Goal: Task Accomplishment & Management: Manage account settings

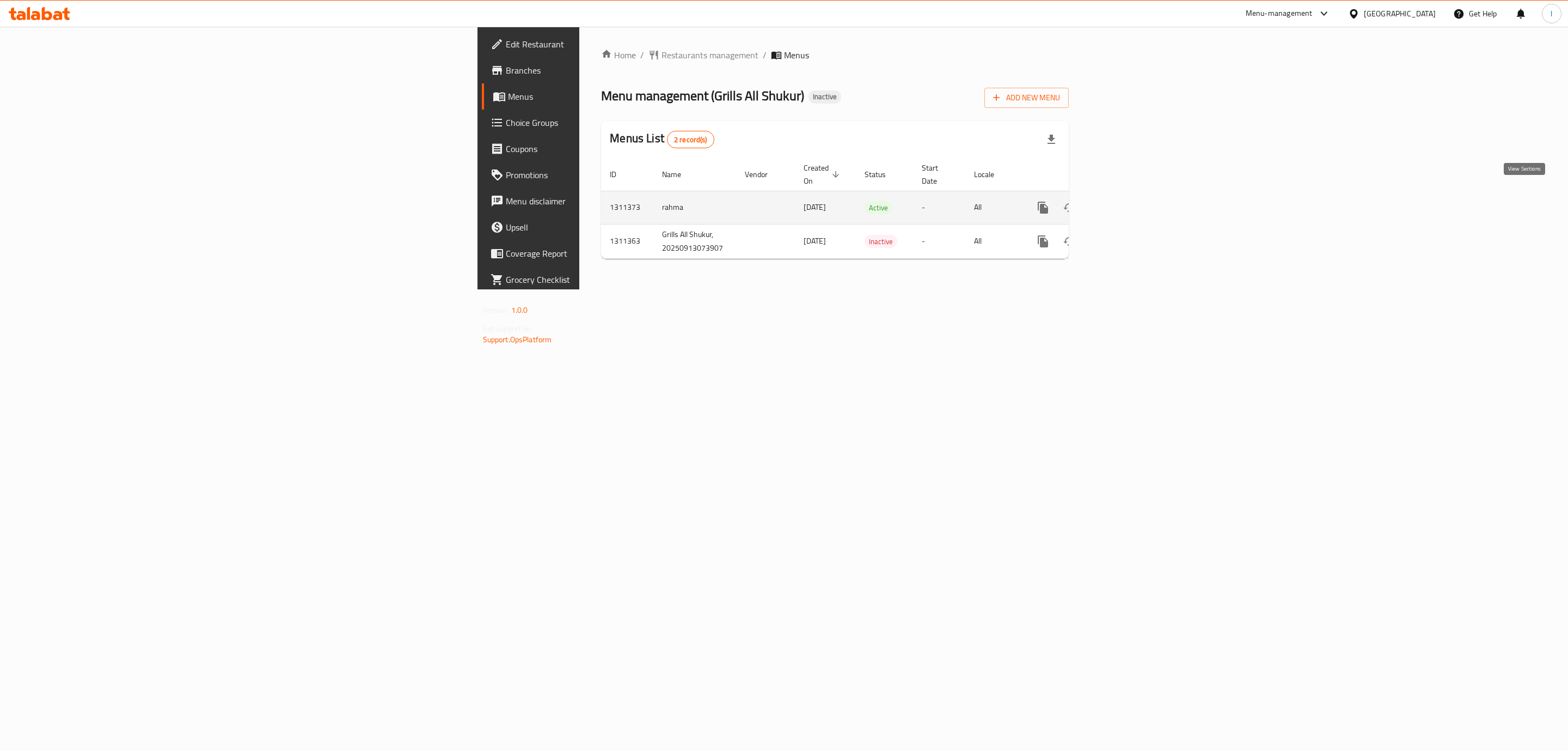
click at [1129, 201] on icon "enhanced table" at bounding box center [1122, 208] width 13 height 13
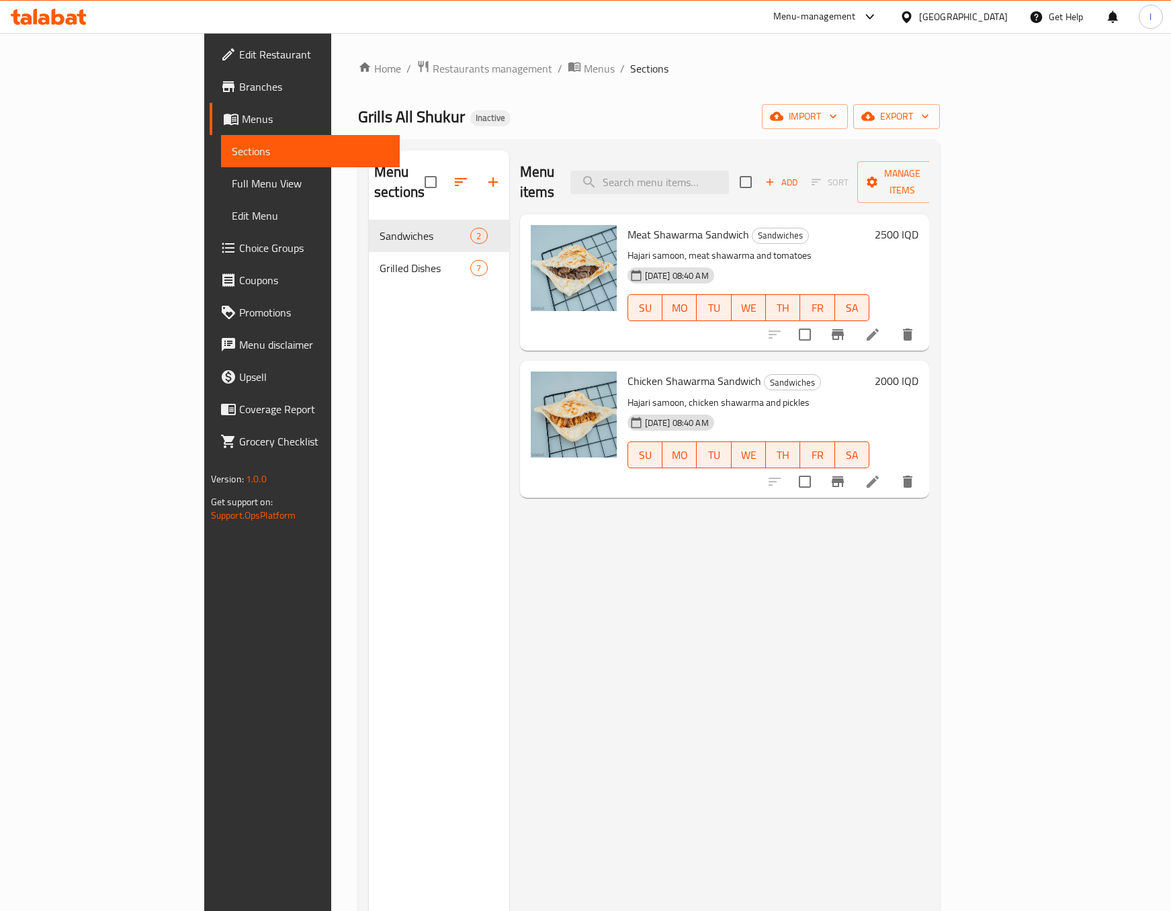
click at [232, 183] on span "Full Menu View" at bounding box center [310, 183] width 157 height 16
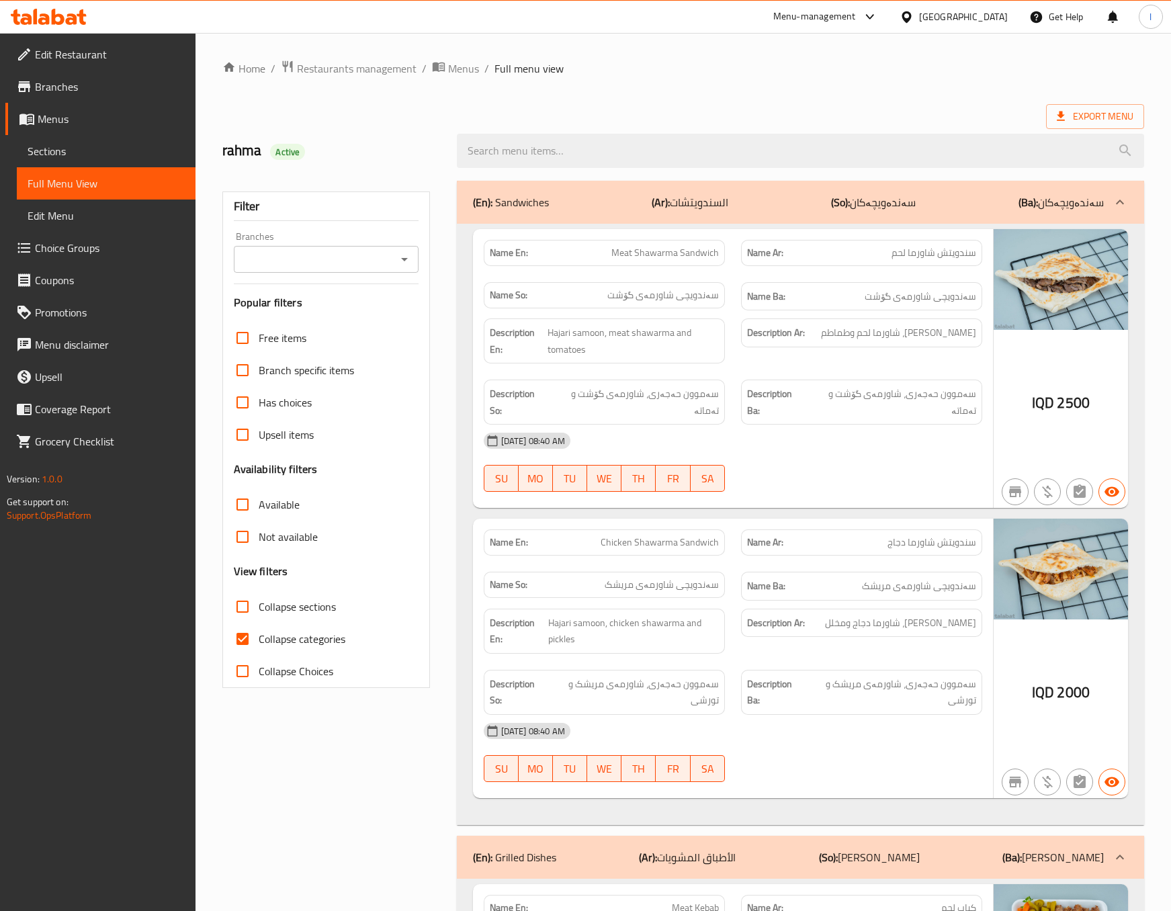
click at [363, 265] on input "Branches" at bounding box center [315, 259] width 154 height 19
drag, startPoint x: 353, startPoint y: 306, endPoint x: 349, endPoint y: 325, distance: 19.2
click at [353, 311] on ul "All Grills All Shukur, Al- Faw" at bounding box center [326, 305] width 184 height 59
click at [349, 325] on span "Grills All Shukur, Al- Faw" at bounding box center [324, 318] width 161 height 16
type input "Grills All Shukur, Al- Faw"
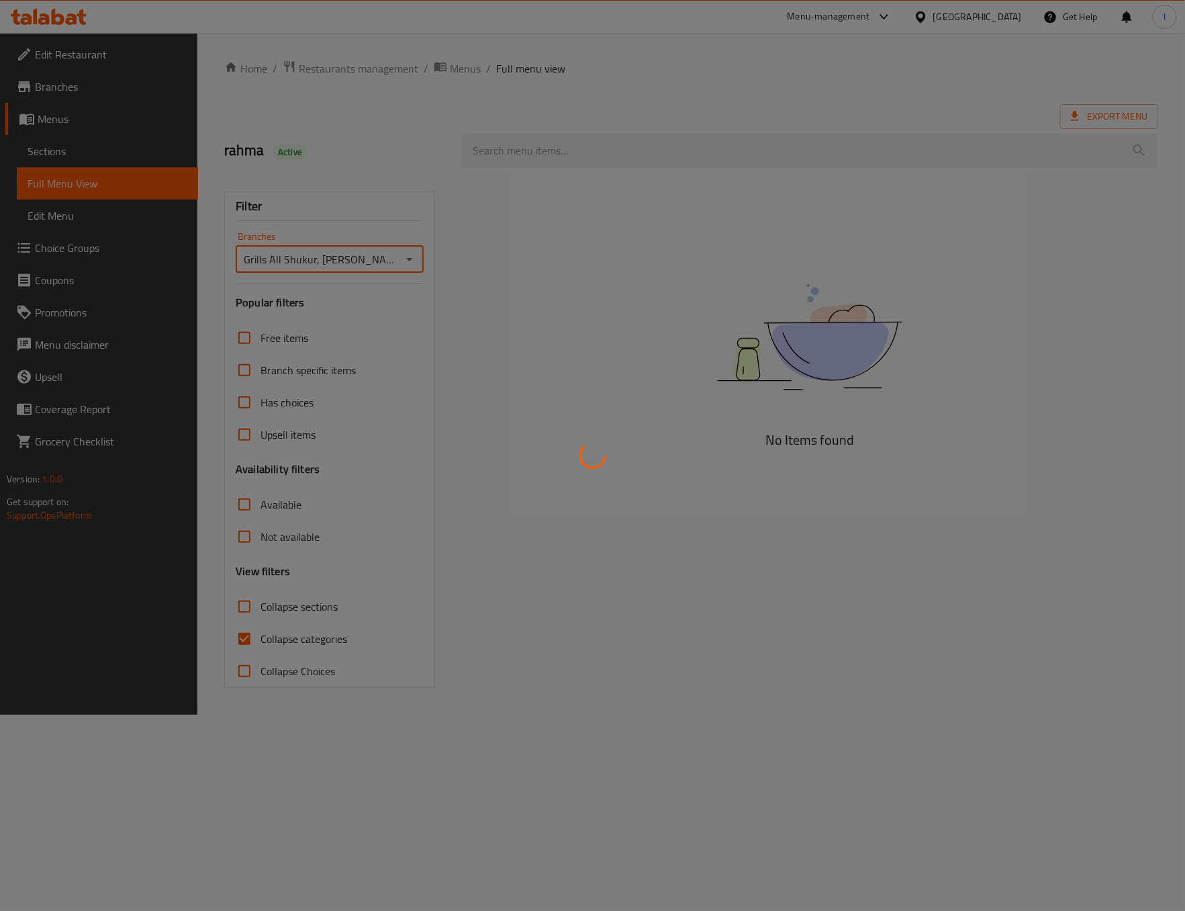
click at [249, 621] on div at bounding box center [592, 455] width 1185 height 911
click at [244, 641] on div at bounding box center [592, 455] width 1185 height 911
click at [242, 639] on div at bounding box center [592, 455] width 1185 height 911
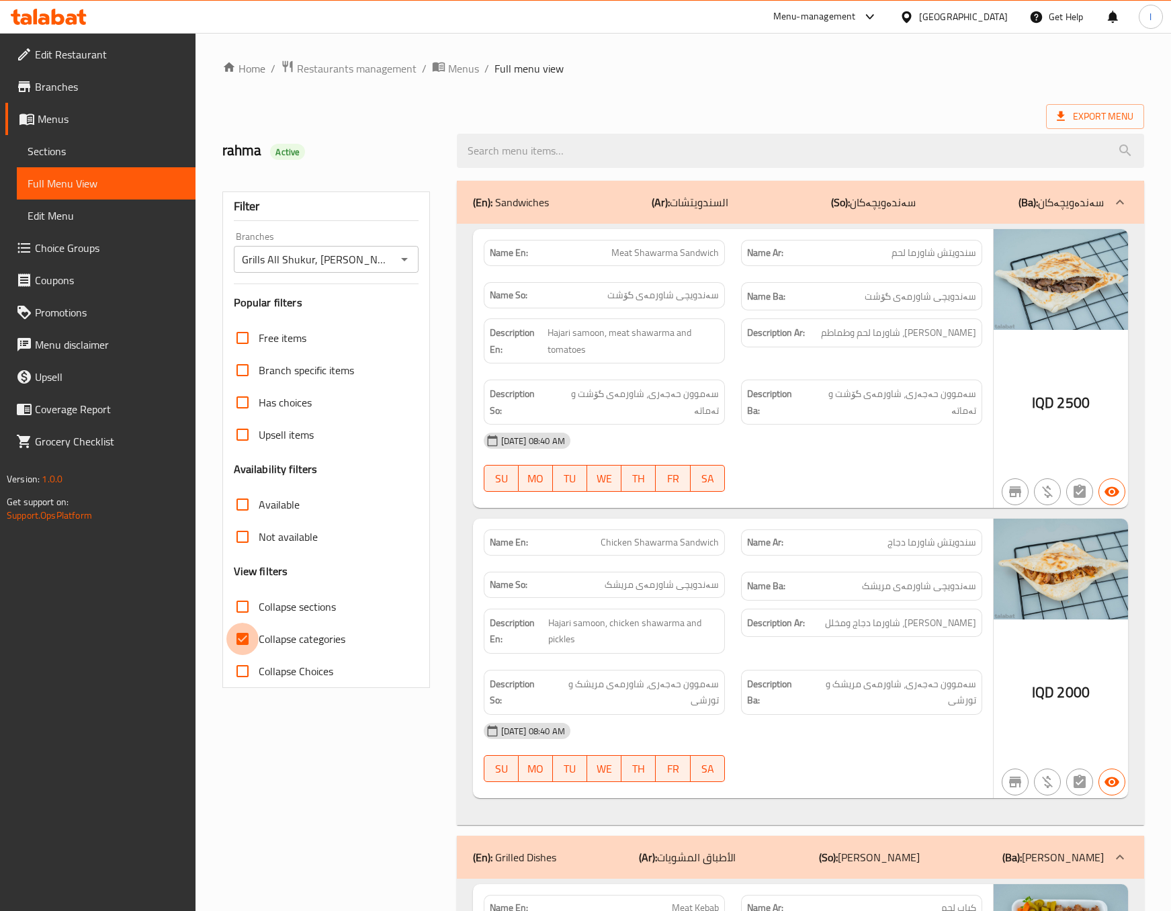
click at [242, 639] on input "Collapse categories" at bounding box center [242, 639] width 32 height 32
checkbox input "false"
click at [263, 600] on span "Collapse sections" at bounding box center [297, 606] width 77 height 16
click at [259, 600] on input "Collapse sections" at bounding box center [242, 606] width 32 height 32
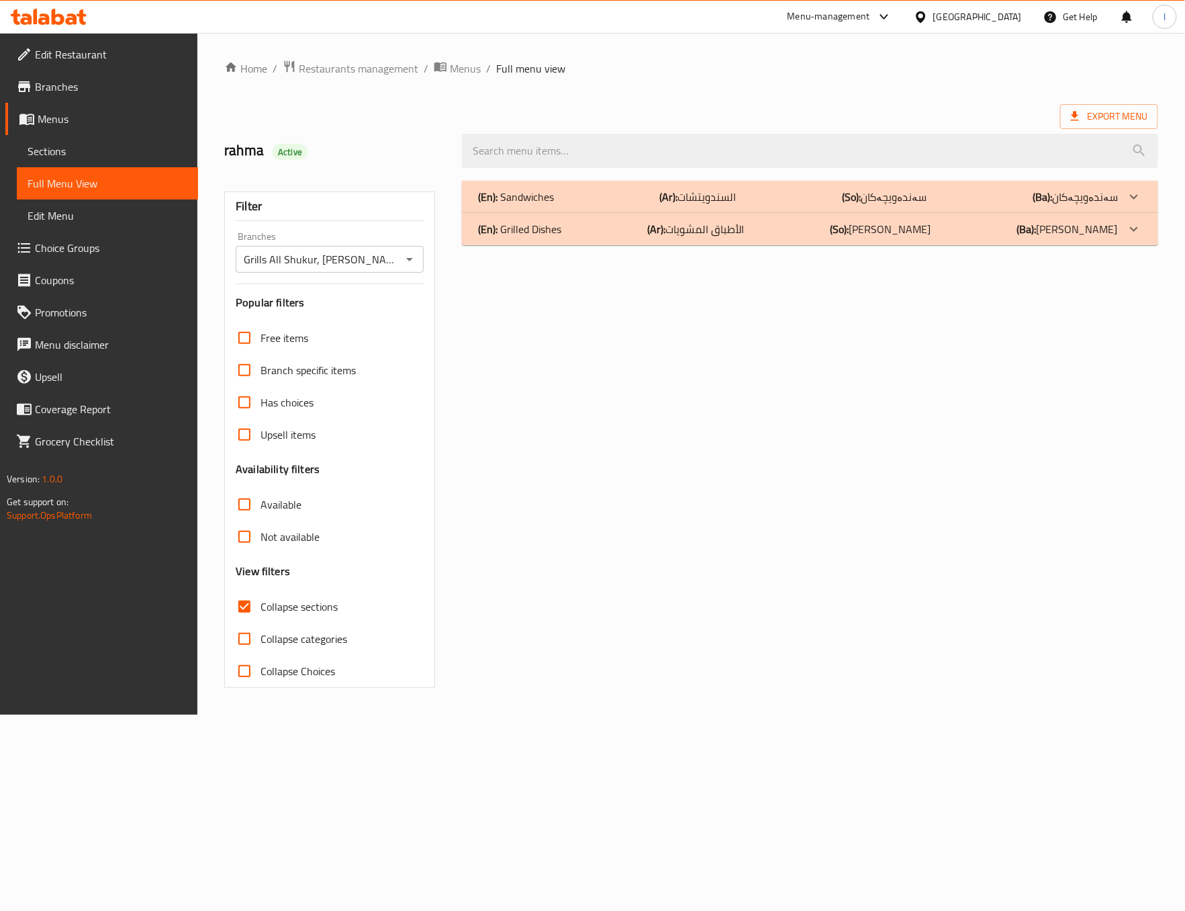
click at [263, 600] on span "Collapse sections" at bounding box center [299, 606] width 77 height 16
click at [261, 600] on input "Collapse sections" at bounding box center [244, 606] width 32 height 32
checkbox input "false"
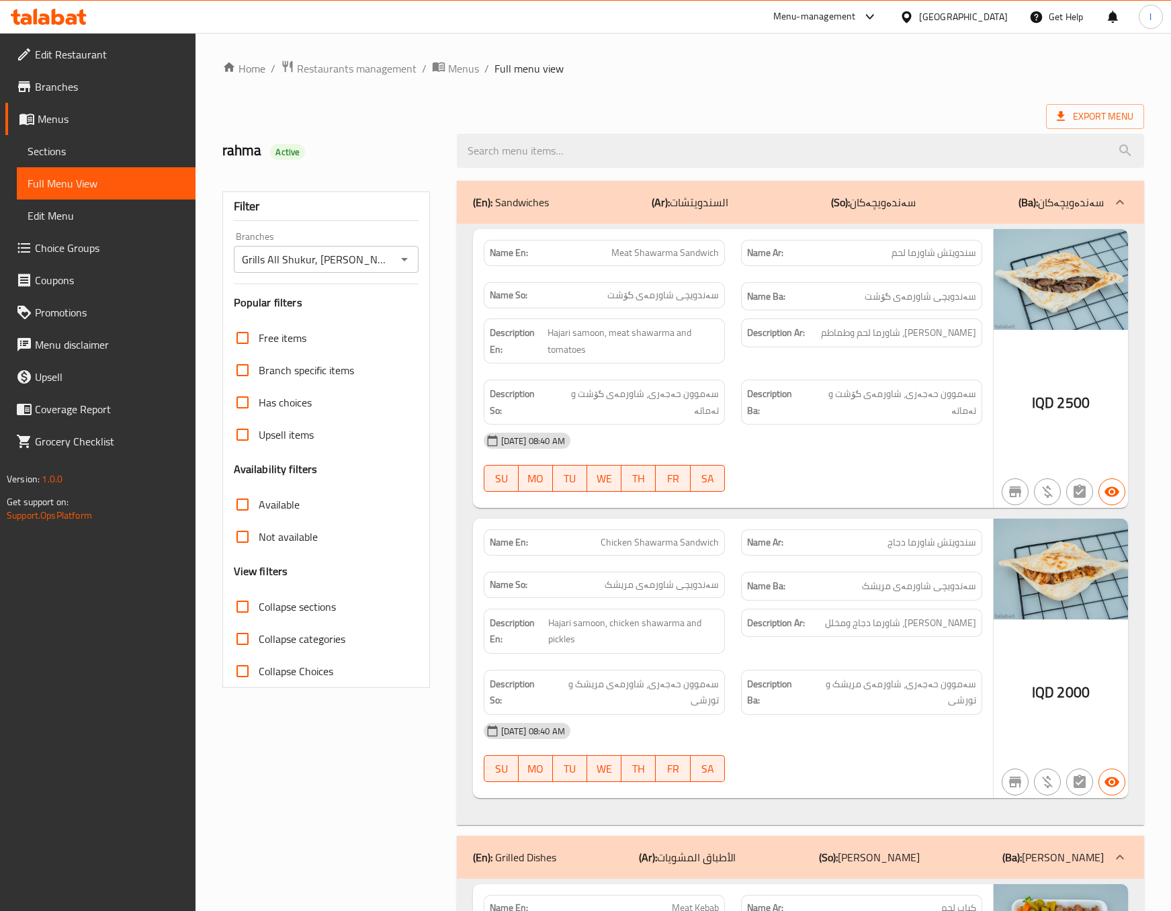
click at [944, 351] on div "Description Ar: [PERSON_NAME]، شاورما لحم وطماطم" at bounding box center [861, 340] width 257 height 61
click at [857, 484] on div at bounding box center [861, 492] width 257 height 16
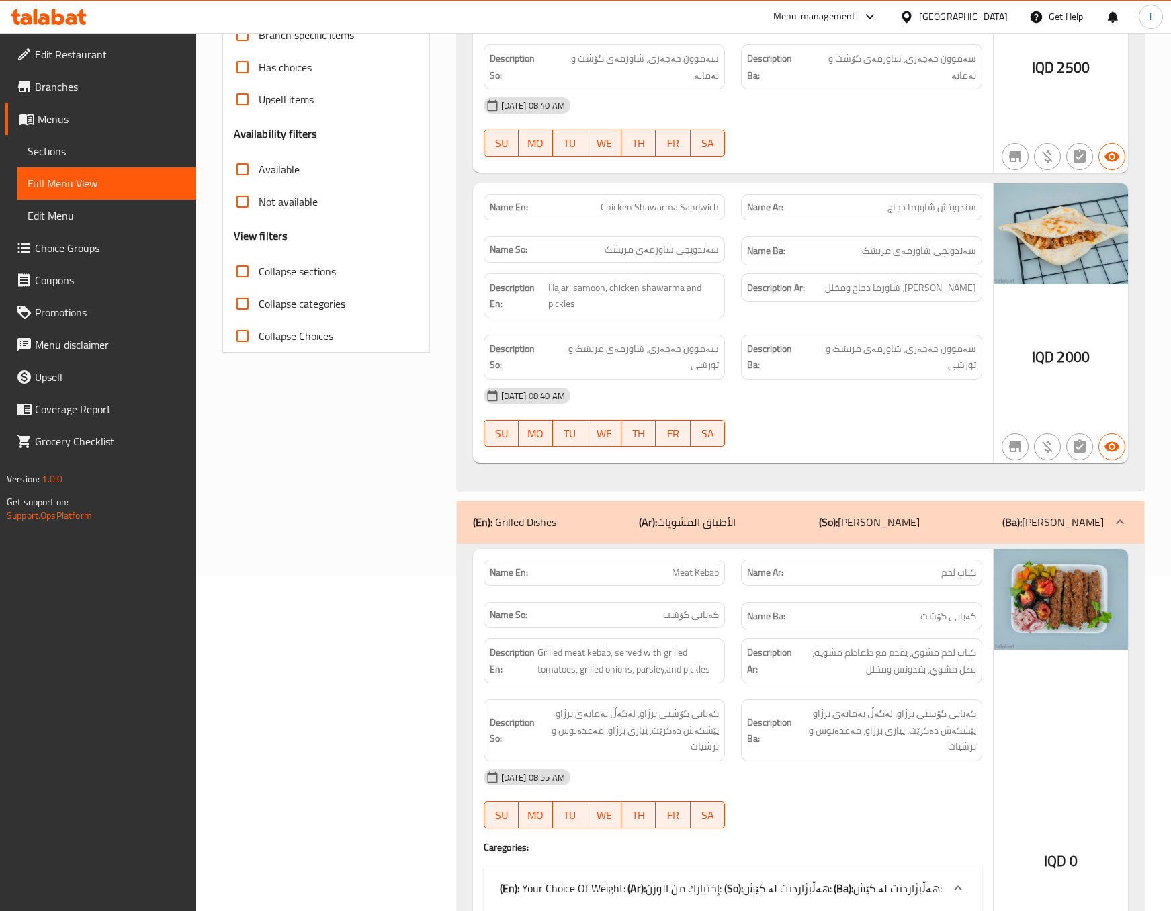
scroll to position [672, 0]
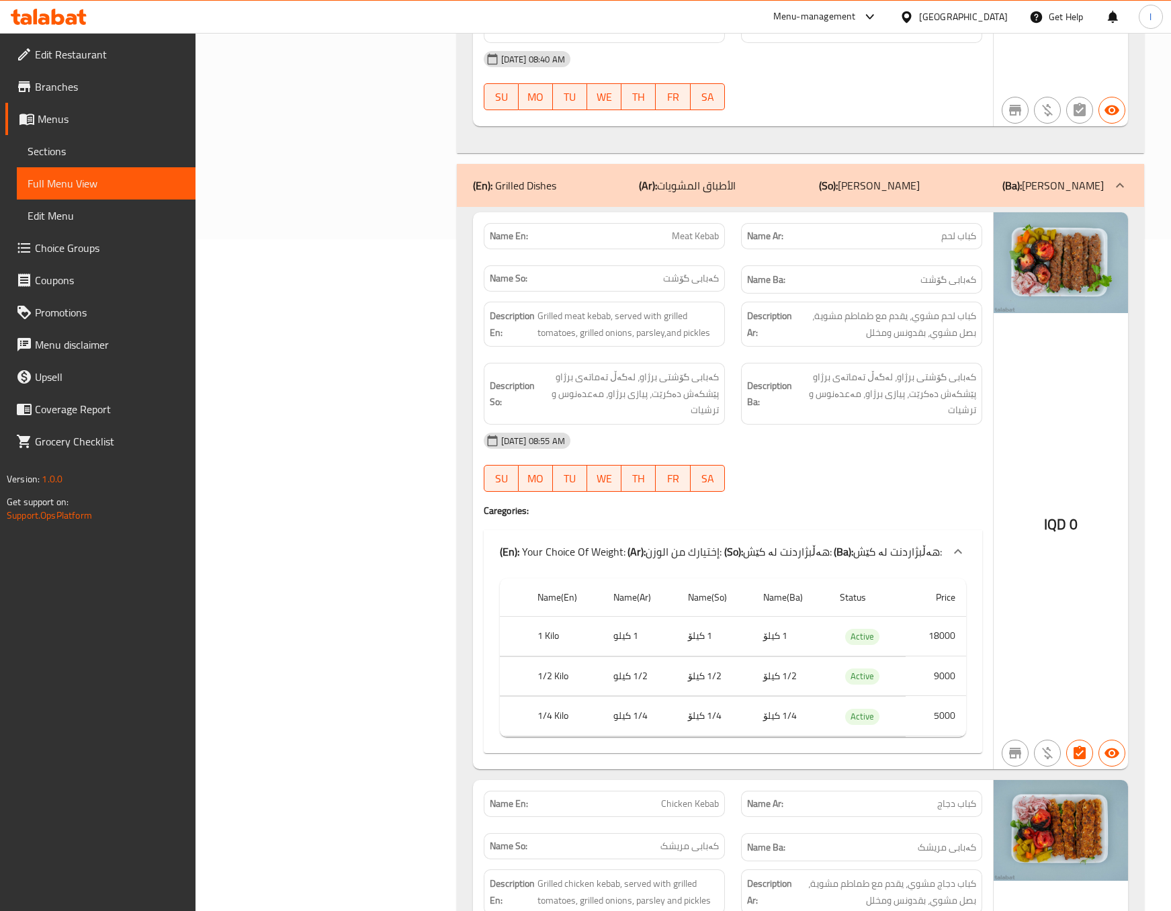
click at [598, 341] on div "Description En: Grilled meat kebab, served with grilled tomatoes, grilled onion…" at bounding box center [604, 324] width 257 height 61
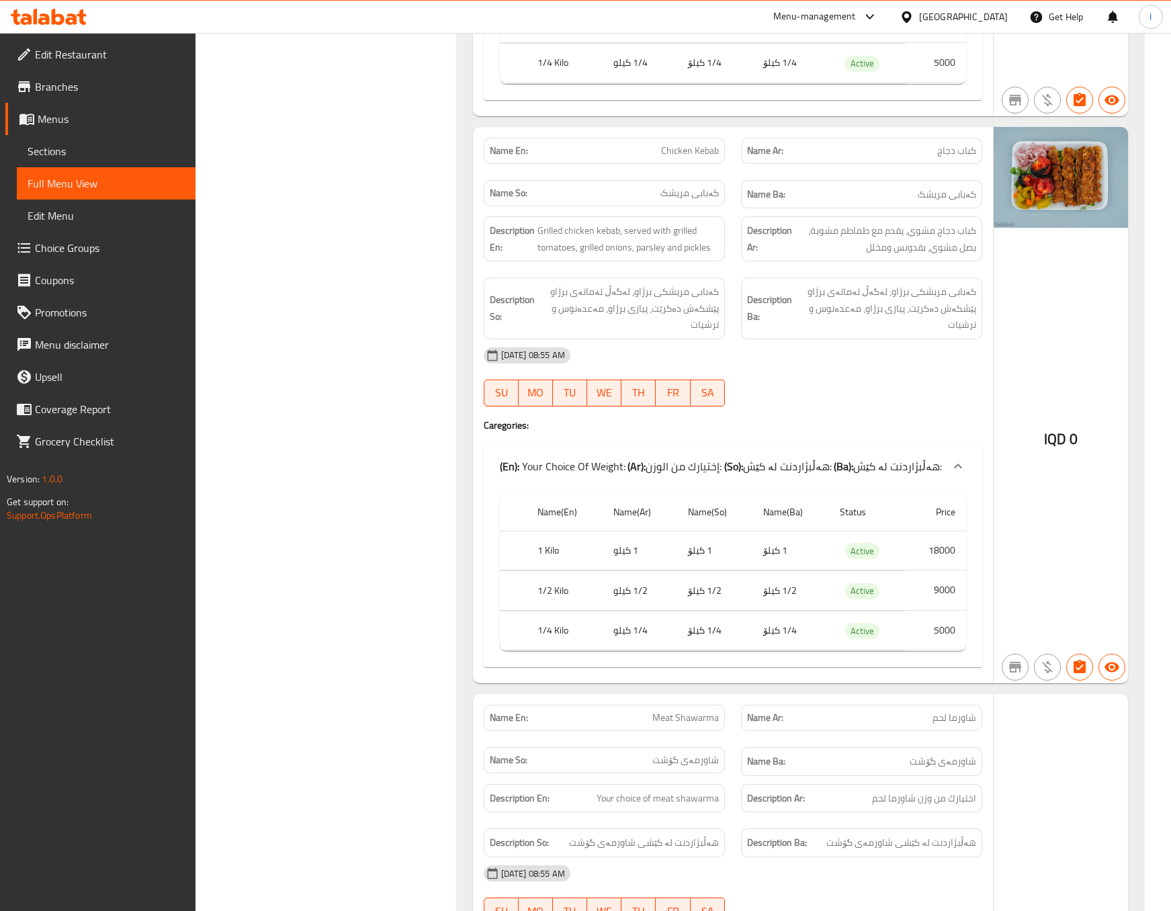
scroll to position [1343, 0]
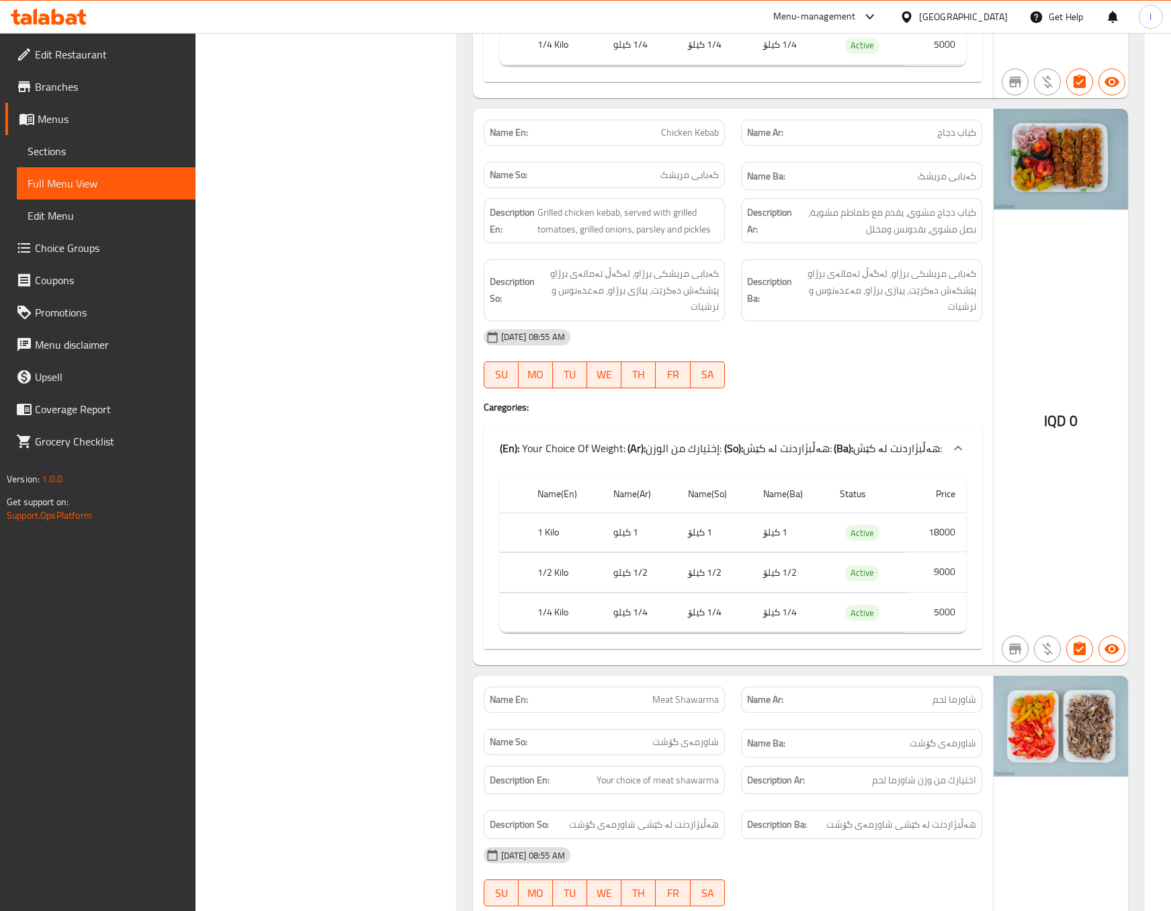
click at [478, 264] on div "Description So: کەبابی مریشکی برژاو، لەگەڵ تەماتەی برژاو پێشکەش دەکرێت، پیازی ب…" at bounding box center [604, 290] width 257 height 78
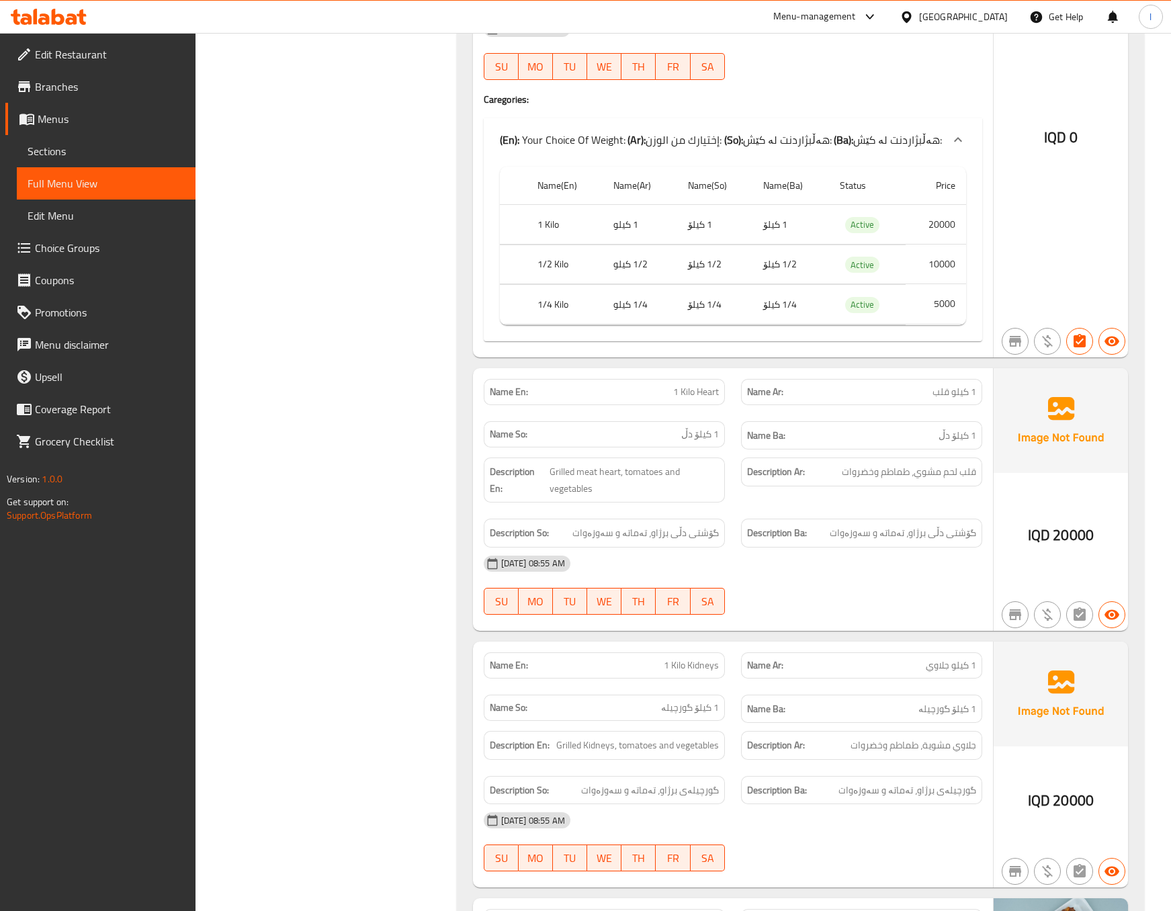
scroll to position [3018, 0]
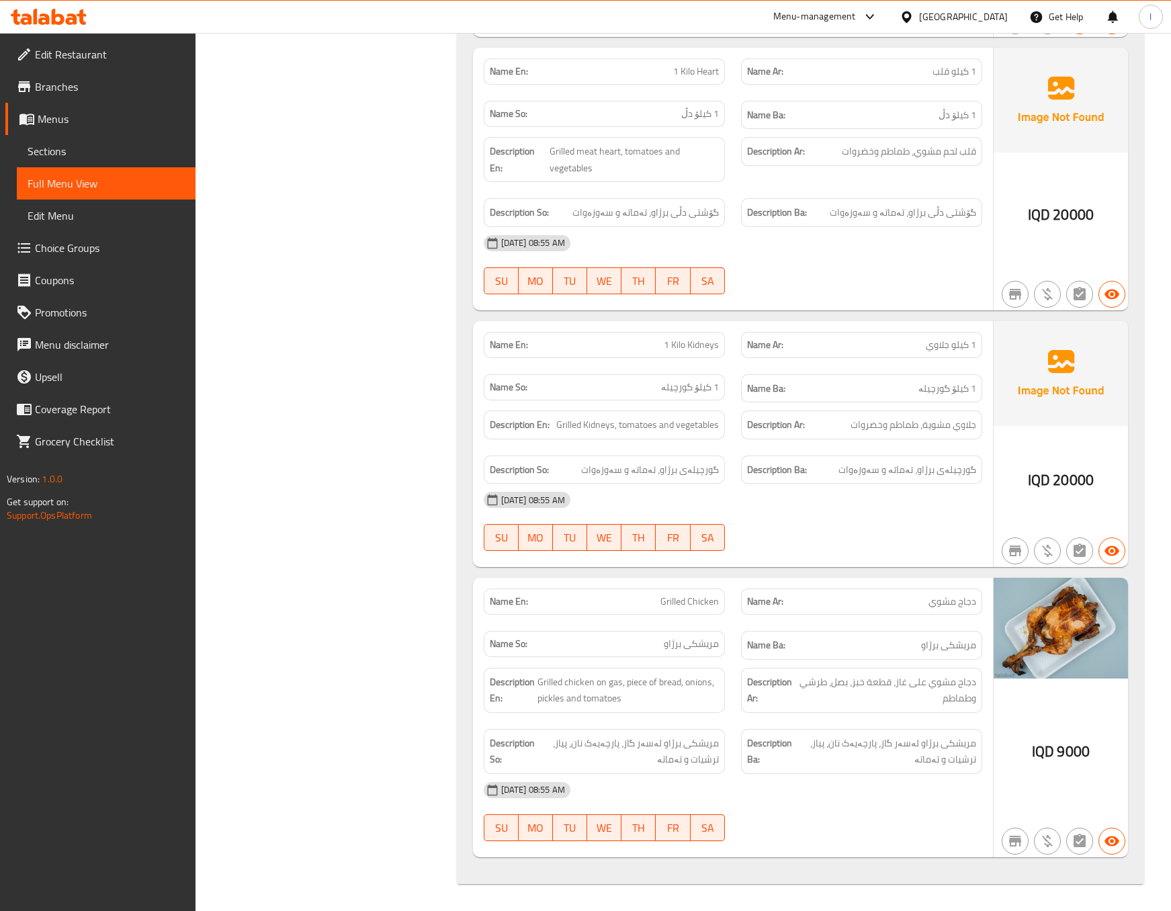
click at [482, 261] on div "SU MO TU WE TH FR SA" at bounding box center [604, 280] width 257 height 43
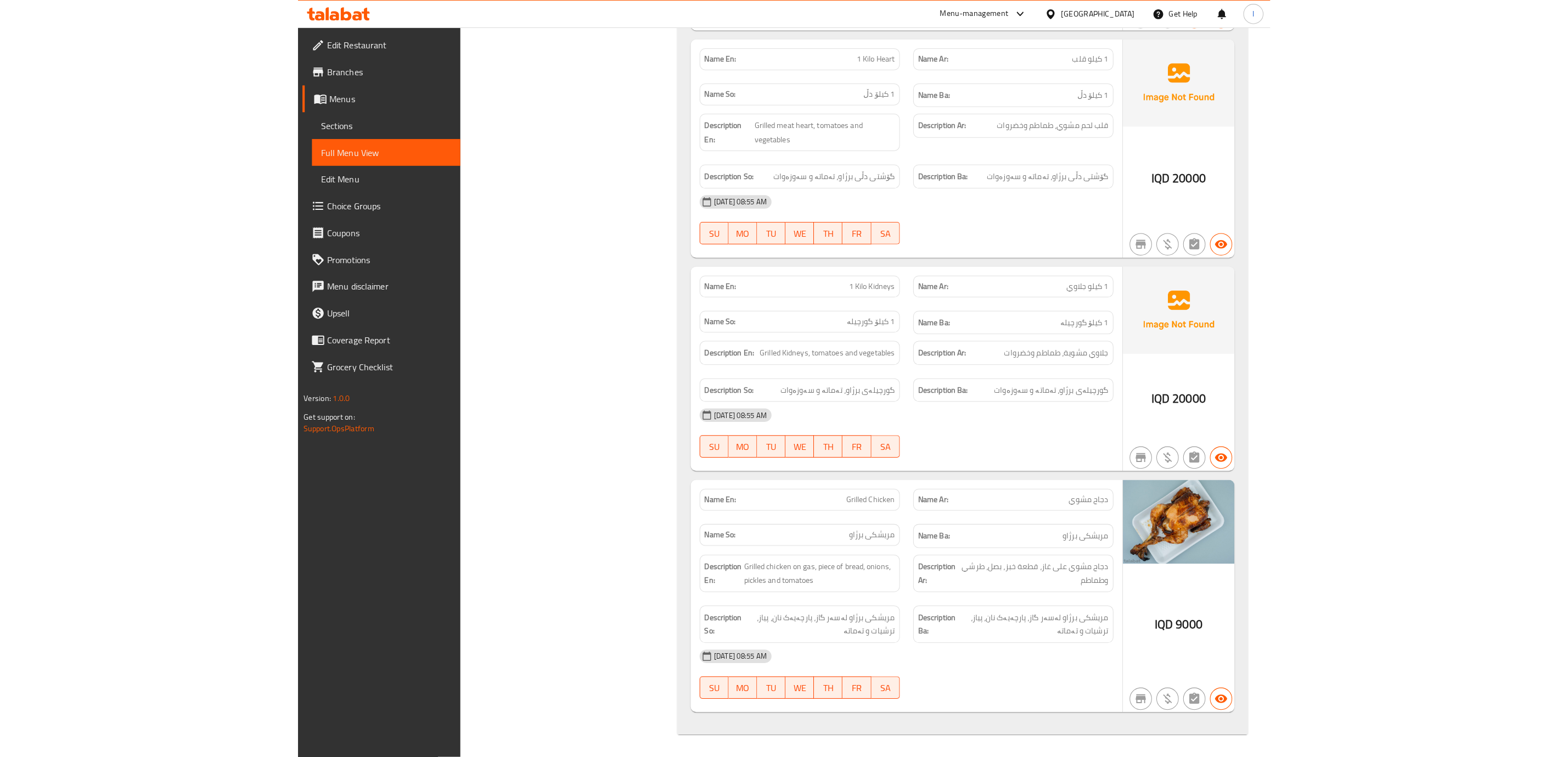
scroll to position [2293, 0]
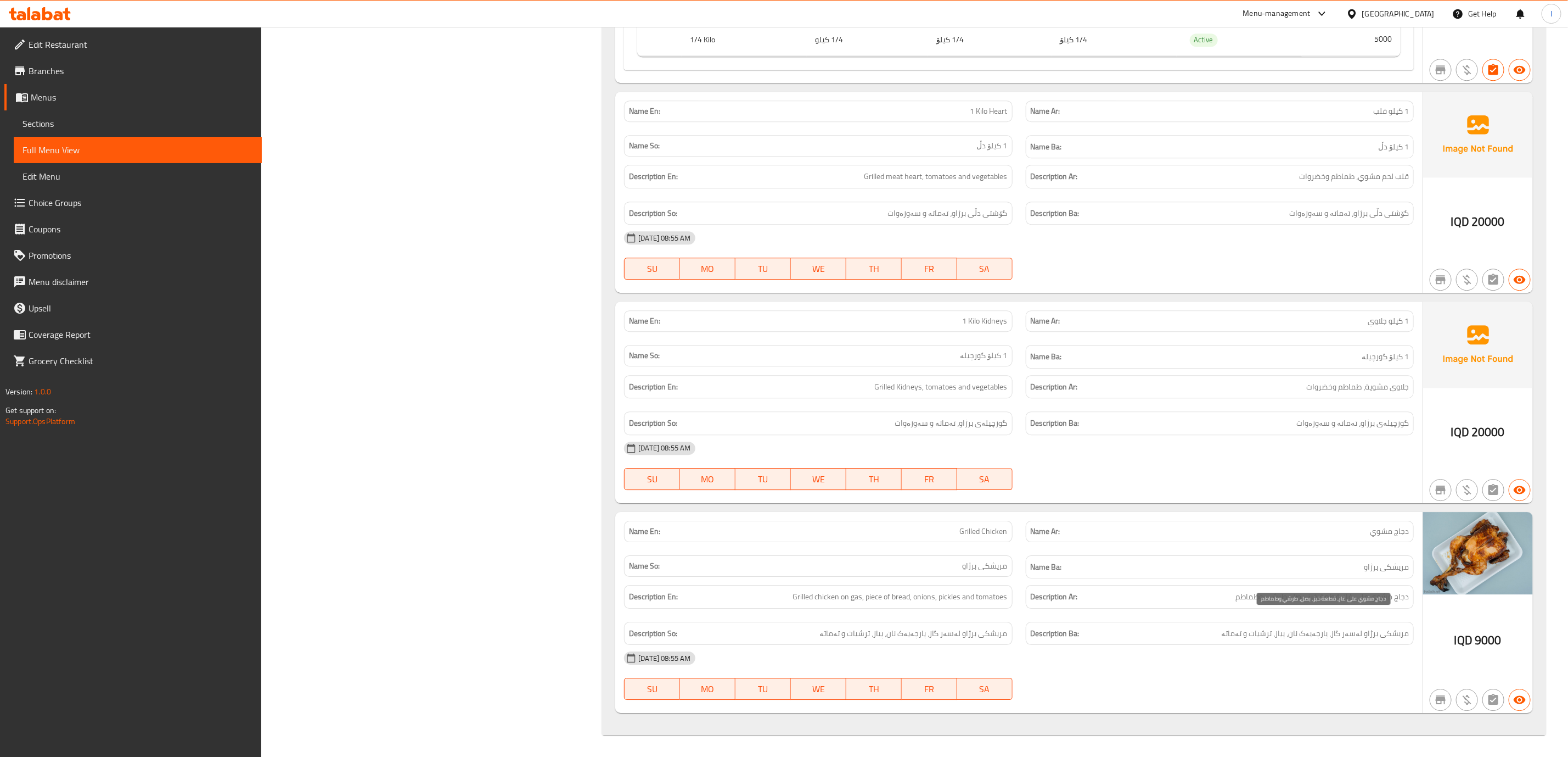
click at [1348, 595] on span "دجاج مشوي على غاز، قطعة خبز، بصل، طرشي وطماطم" at bounding box center [1322, 596] width 173 height 14
copy span "غاز"
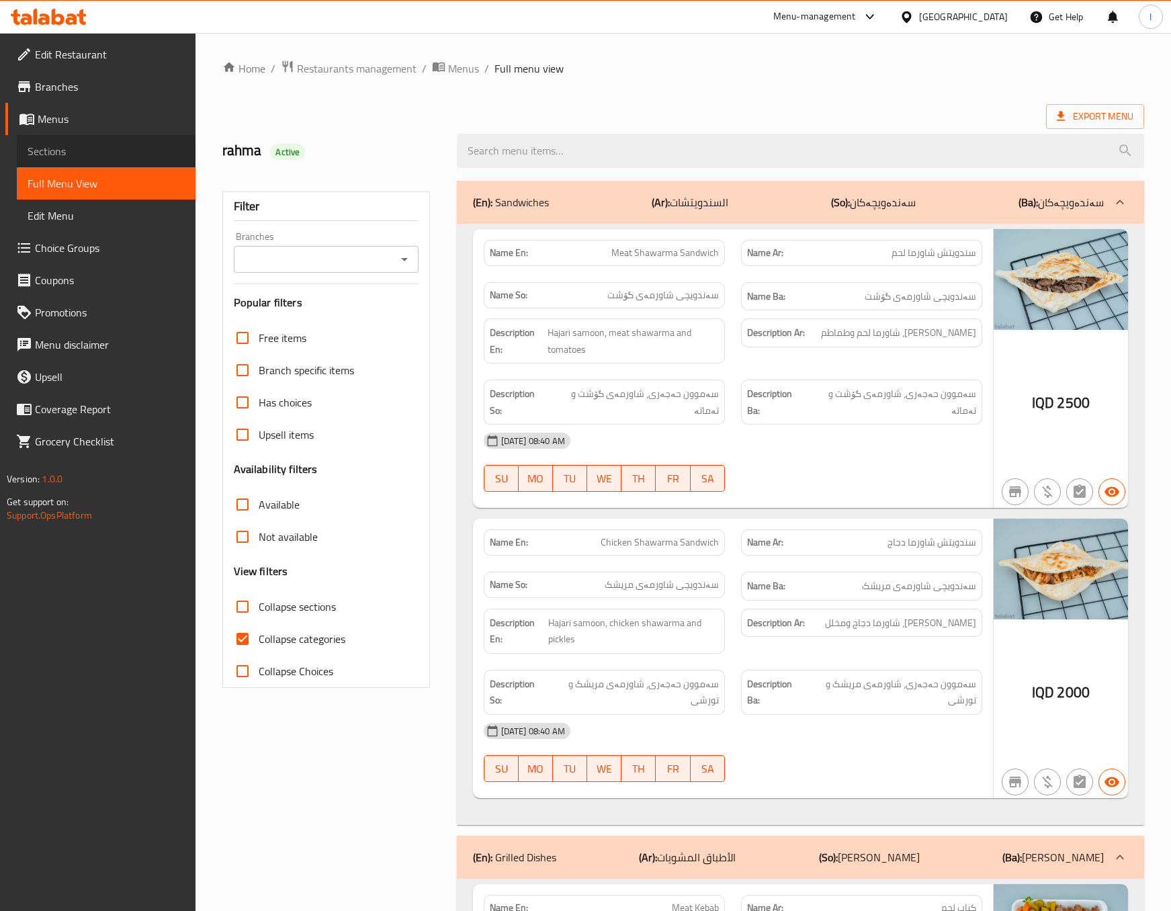
click at [142, 156] on span "Sections" at bounding box center [106, 151] width 157 height 16
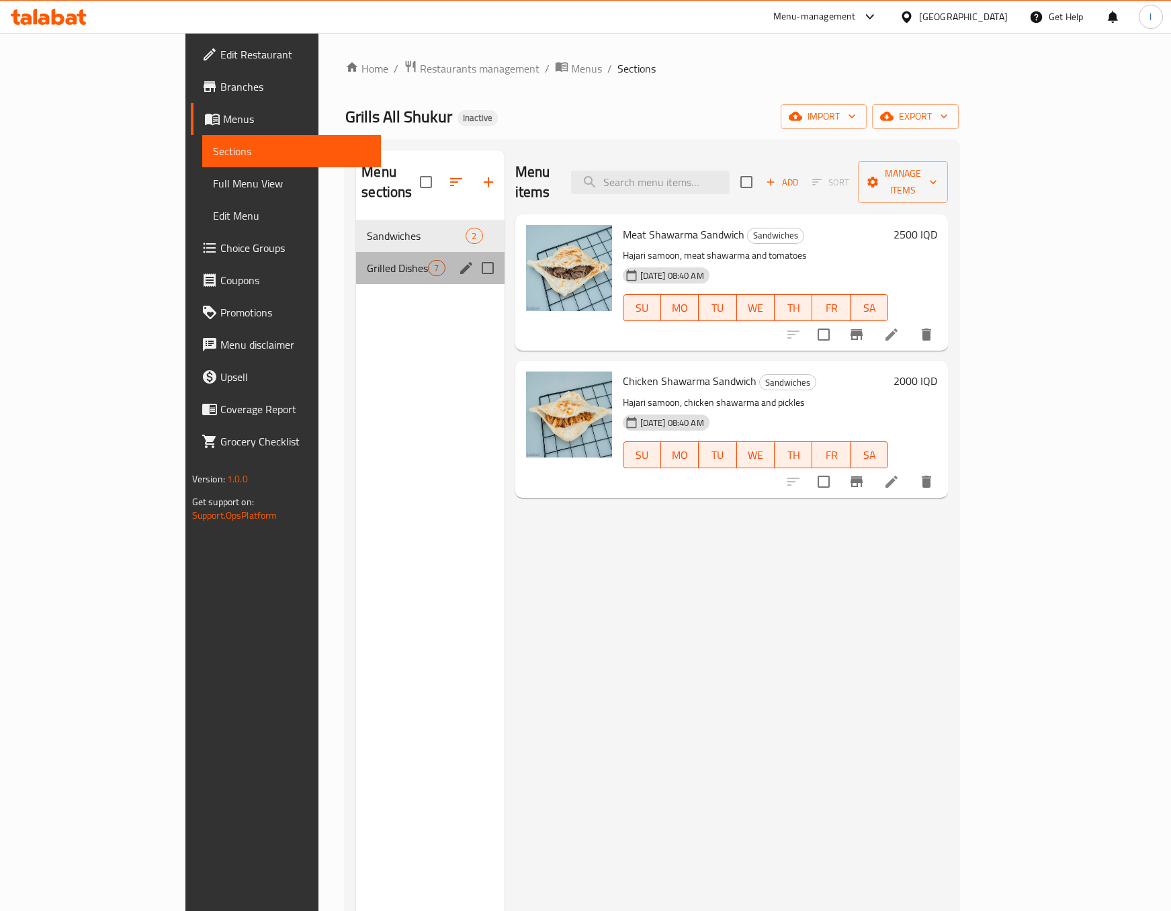
click at [356, 252] on div "Grilled Dishes 7" at bounding box center [430, 268] width 148 height 32
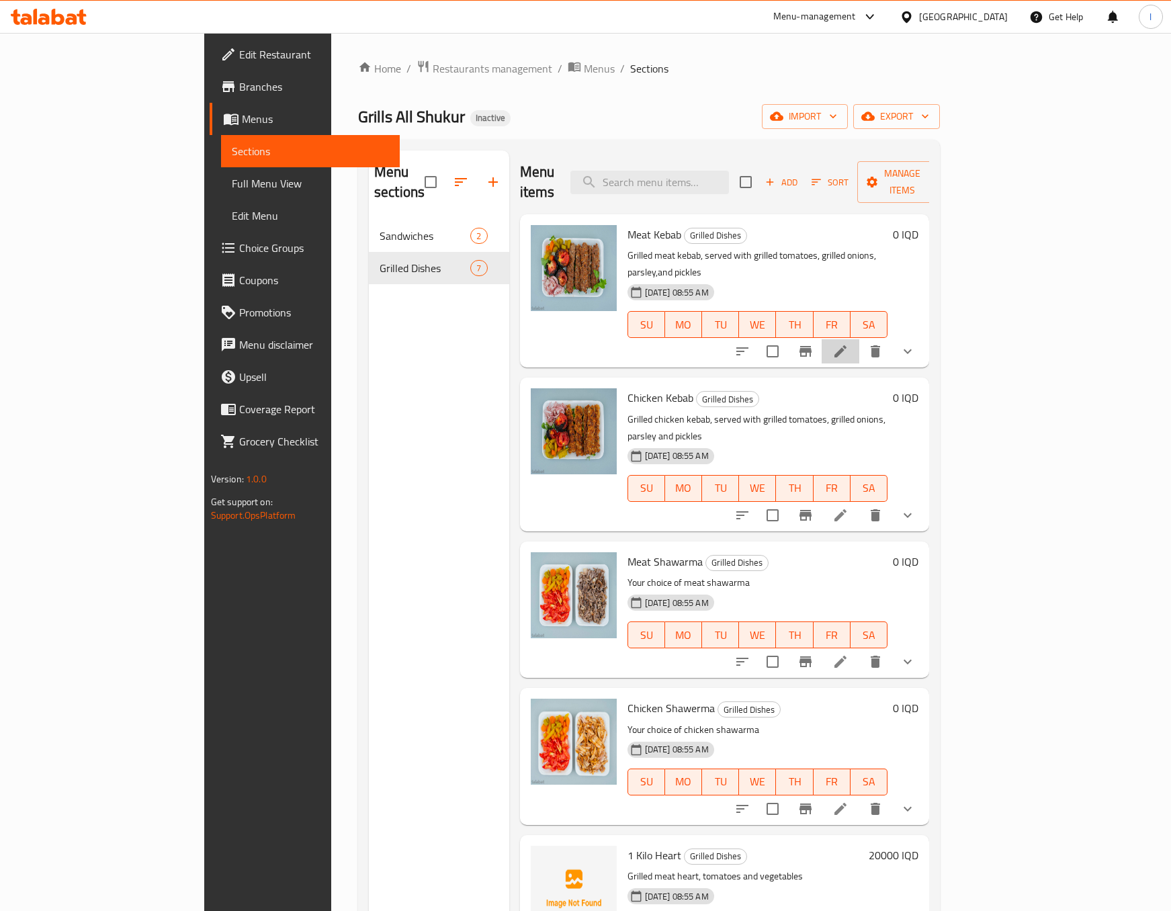
click at [859, 339] on li at bounding box center [840, 351] width 38 height 24
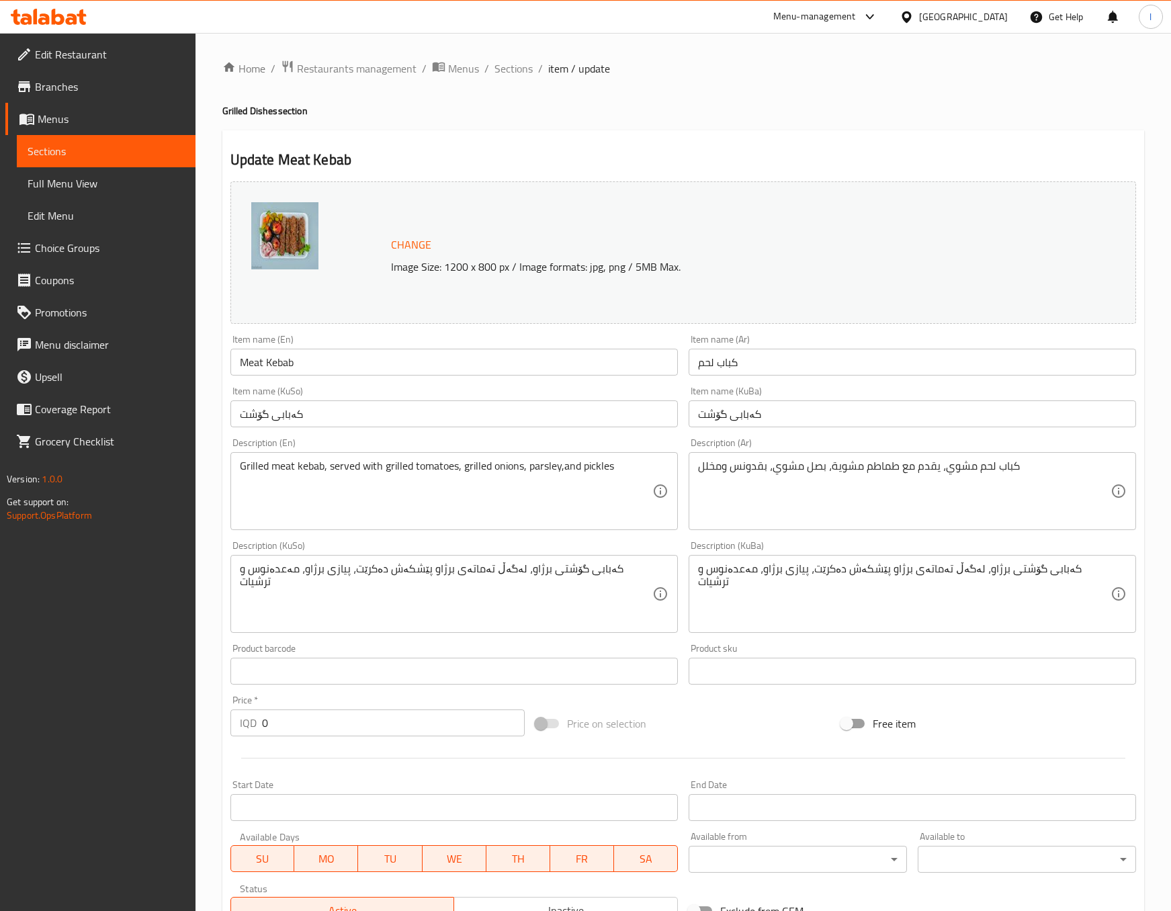
click at [1145, 488] on div "Home / Restaurants management / Menus / Sections / item / update Grilled Dishes…" at bounding box center [682, 612] width 975 height 1159
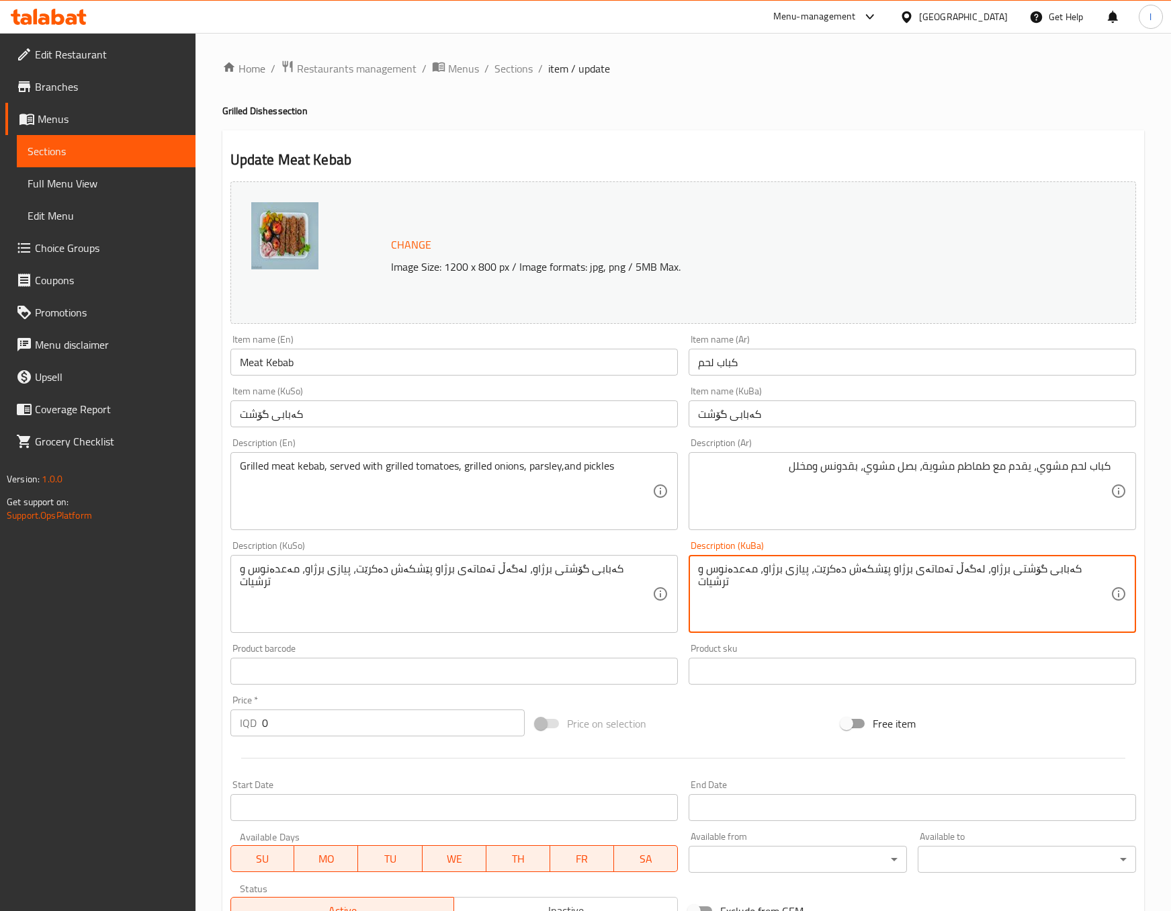
click at [982, 569] on textarea "کەبابی گۆشتی برژاو، لەگەڵ تەماتەی برژاو پێشکەش دەکرێت، پیازی برژاو، مەعدەنوس و …" at bounding box center [904, 594] width 412 height 64
drag, startPoint x: 842, startPoint y: 569, endPoint x: 915, endPoint y: 586, distance: 75.3
click at [915, 586] on textarea "کەبابی گۆشتی برژاو، تەماتەی برژاو پێشکەش دەکرێت، پیازی برژاو، مەعدەنوس و ترشیات" at bounding box center [904, 594] width 412 height 64
click at [897, 571] on textarea "کەبابی گۆشتی برژاو، تەماتەی برژاو، پیازی برژاو، مەعدەنوس و ترشیات" at bounding box center [904, 594] width 412 height 64
paste textarea "پێشکەش دەکرێت"
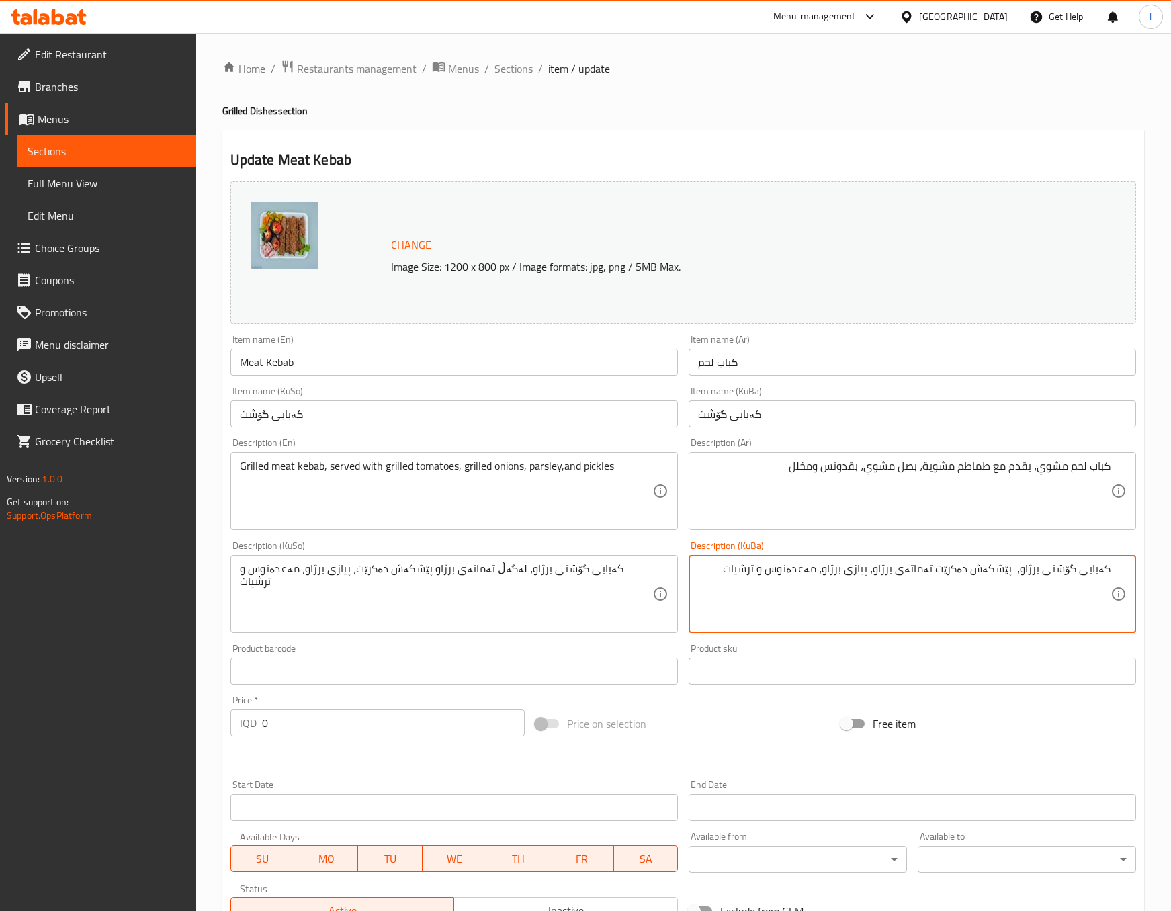
paste textarea "لەگەڵ"
click at [850, 615] on textarea "کەبابی گۆشتی برژاو، پێشکەش دەکرێت لەگەڵ تەماتەی برژاو، پیازی برژاو، مەعدەنوس و …" at bounding box center [904, 594] width 412 height 64
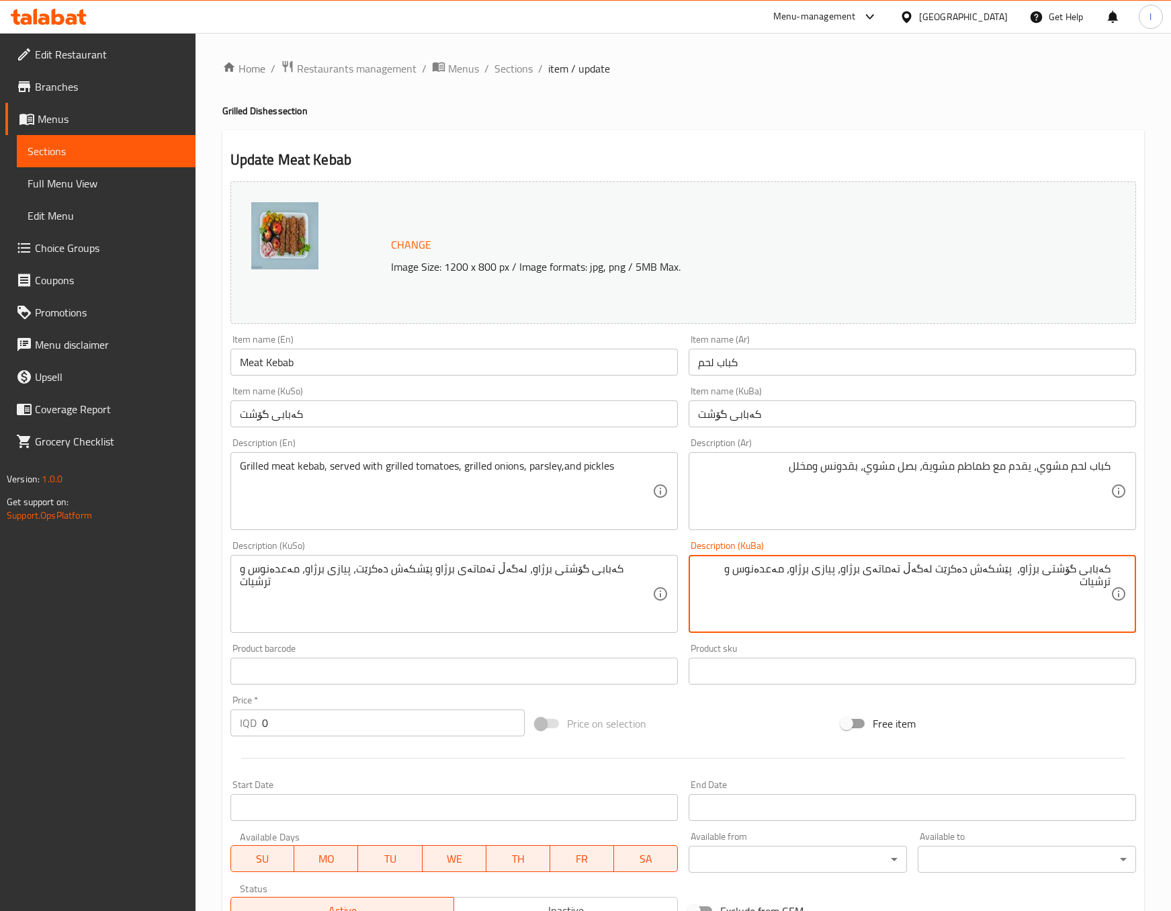
type textarea "کەبابی گۆشتی برژاو، پێشکەش دەکرێت لەگەڵ تەماتەی برژاو، پیازی برژاو، مەعدەنوس و …"
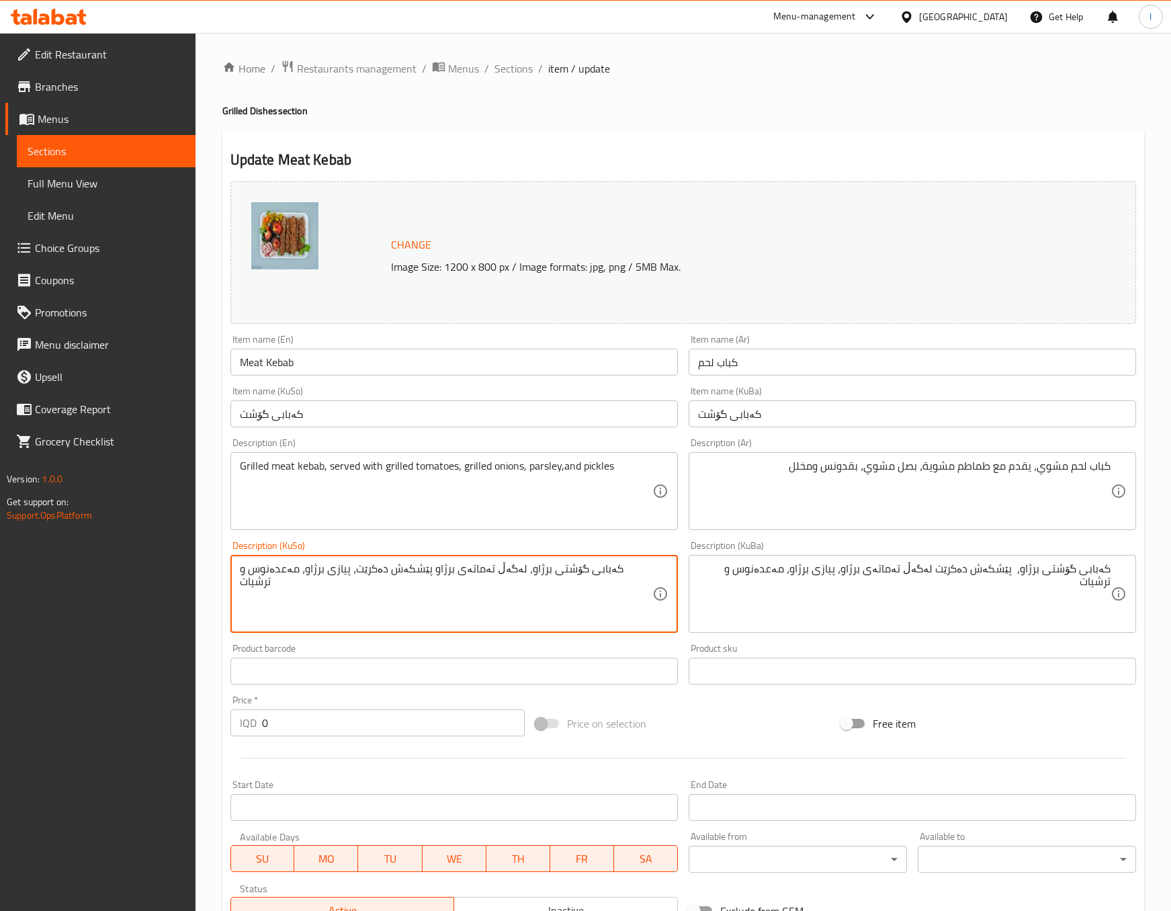
click at [504, 584] on textarea "کەبابی گۆشتی برژاو، لەگەڵ تەماتەی برژاو پێشکەش دەکرێت، پیازی برژاو، مەعدەنوس و …" at bounding box center [446, 594] width 412 height 64
paste textarea "پێشکەش دەکرێت لەگەڵ تەماتەی برژاو"
type textarea "کەبابی گۆشتی برژاو، پێشکەش دەکرێت لەگەڵ تەماتەی برژاو، پیازی برژاو، مەعدەنوس و …"
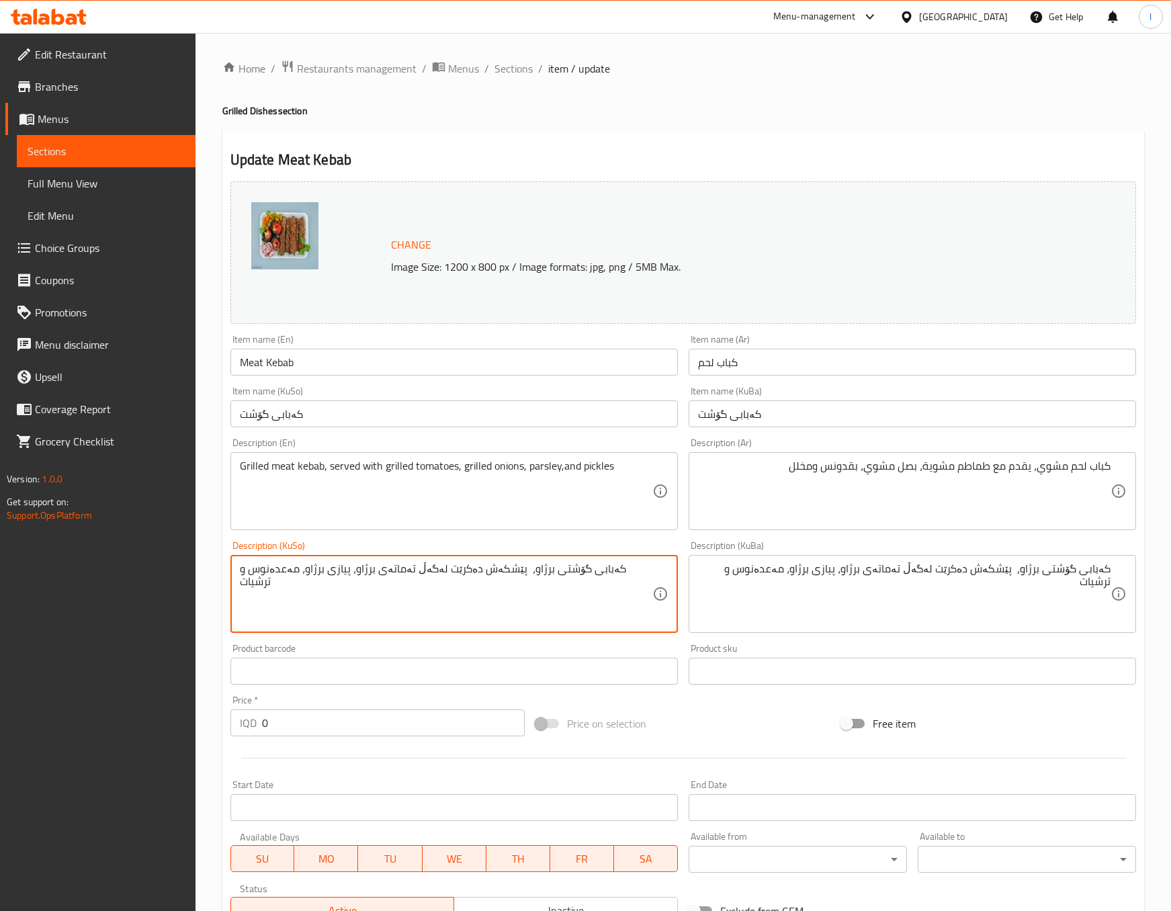
click at [657, 544] on div "Description (KuSo) کەبابی گۆشتی برژاو، پێشکەش دەکرێت لەگەڵ تەماتەی برژاو، پیازی…" at bounding box center [453, 587] width 447 height 92
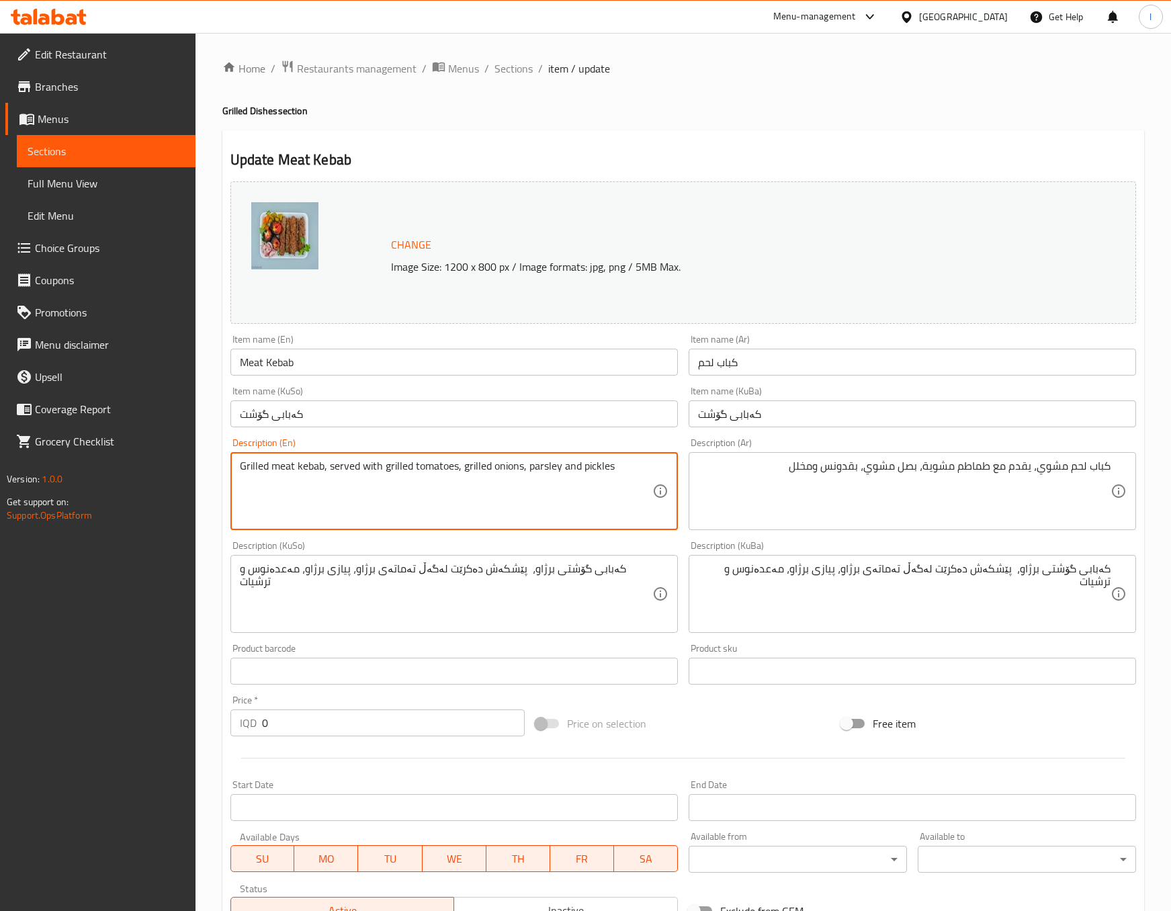
type textarea "Grilled meat kebab, served with grilled tomatoes, grilled onions, parsley and p…"
click at [567, 559] on div "کەبابی گۆشتی برژاو، پێشکەش دەکرێت لەگەڵ تەماتەی برژاو، پیازی برژاو، مەعدەنوس و …" at bounding box center [453, 594] width 447 height 78
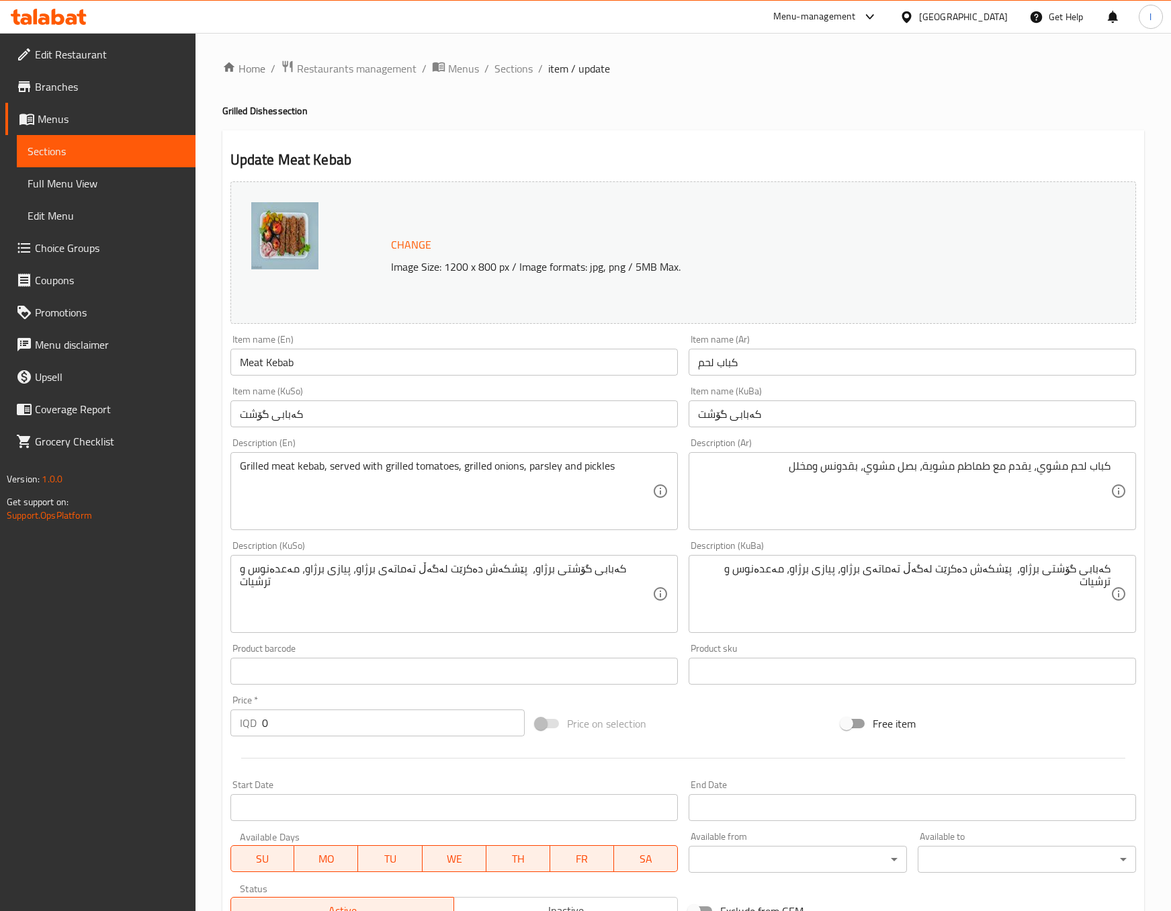
click at [555, 540] on div "Description (KuSo) کەبابی گۆشتی برژاو، پێشکەش دەکرێت لەگەڵ تەماتەی برژاو، پیازی…" at bounding box center [454, 586] width 458 height 103
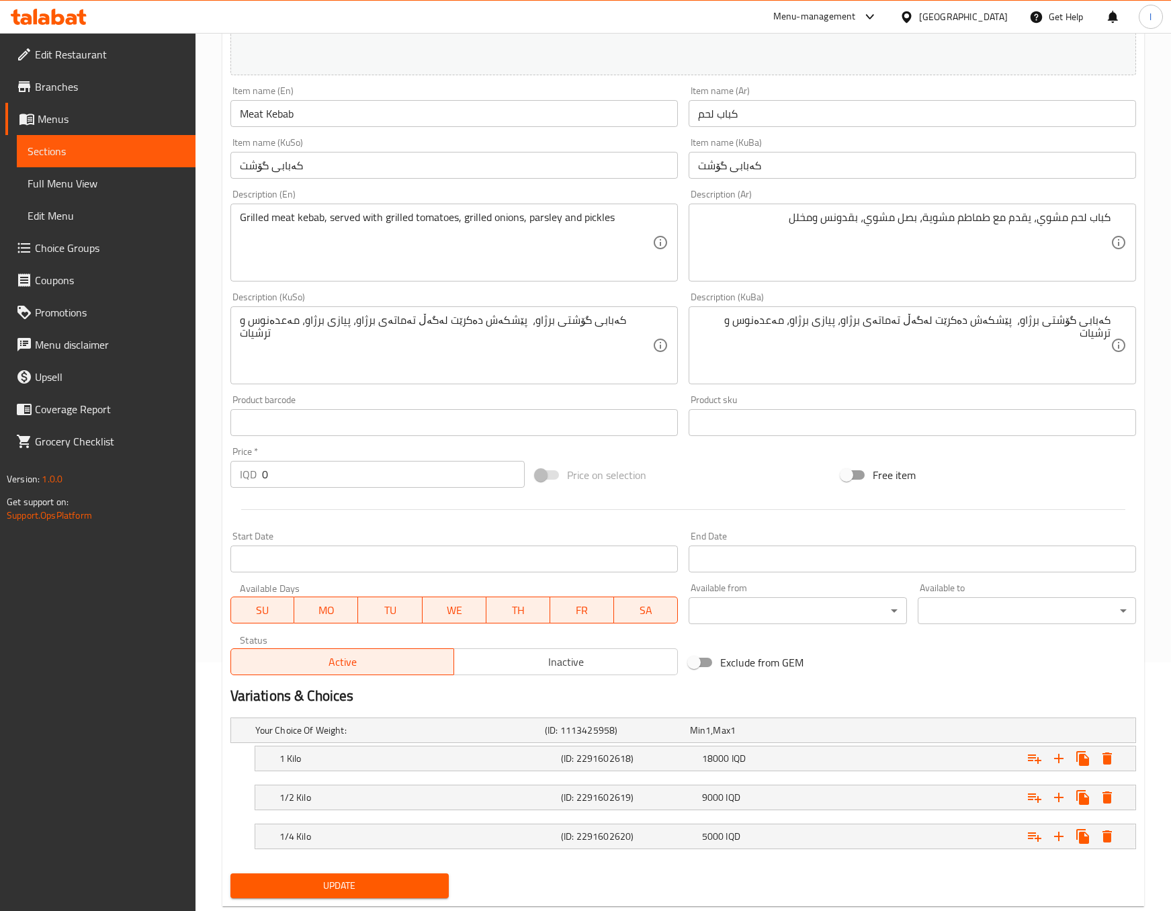
scroll to position [284, 0]
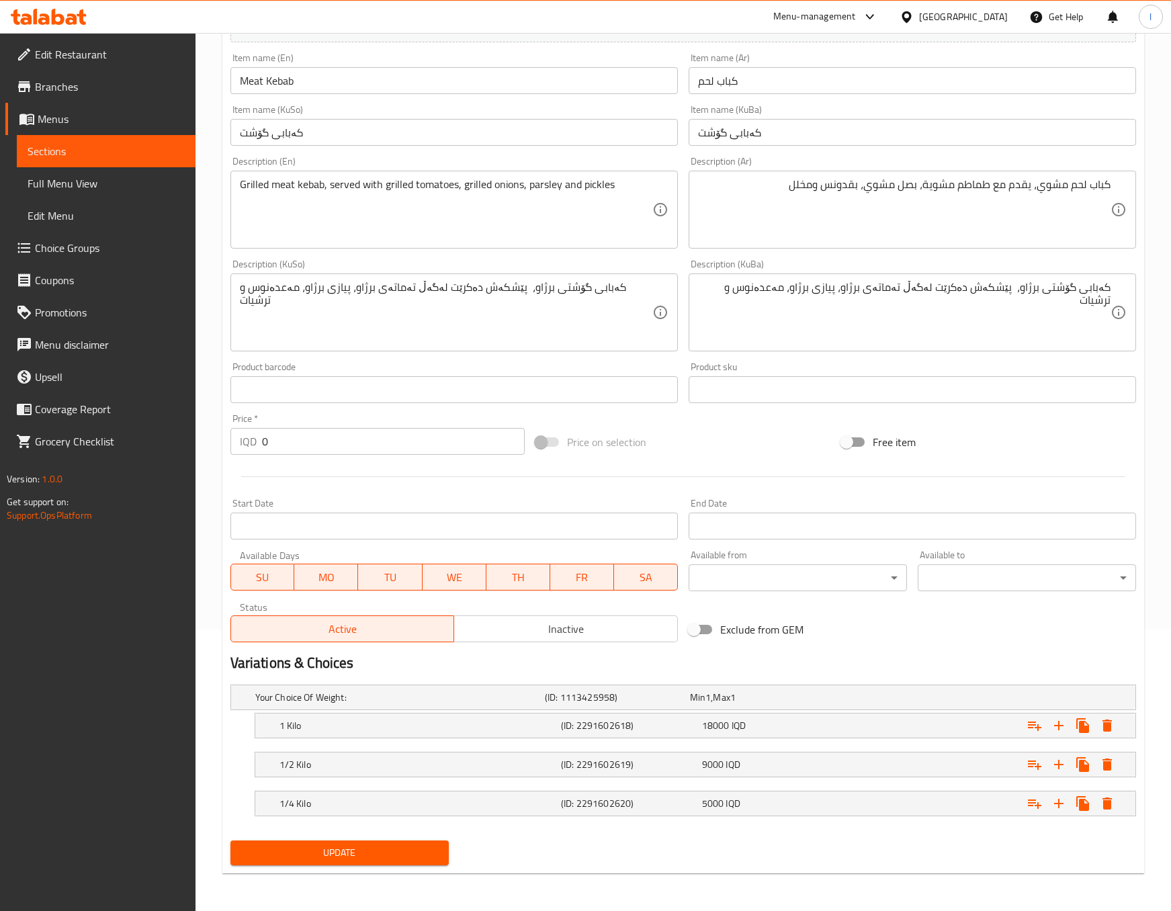
click at [375, 868] on div "Update" at bounding box center [339, 853] width 229 height 36
click at [373, 849] on span "Update" at bounding box center [339, 852] width 197 height 17
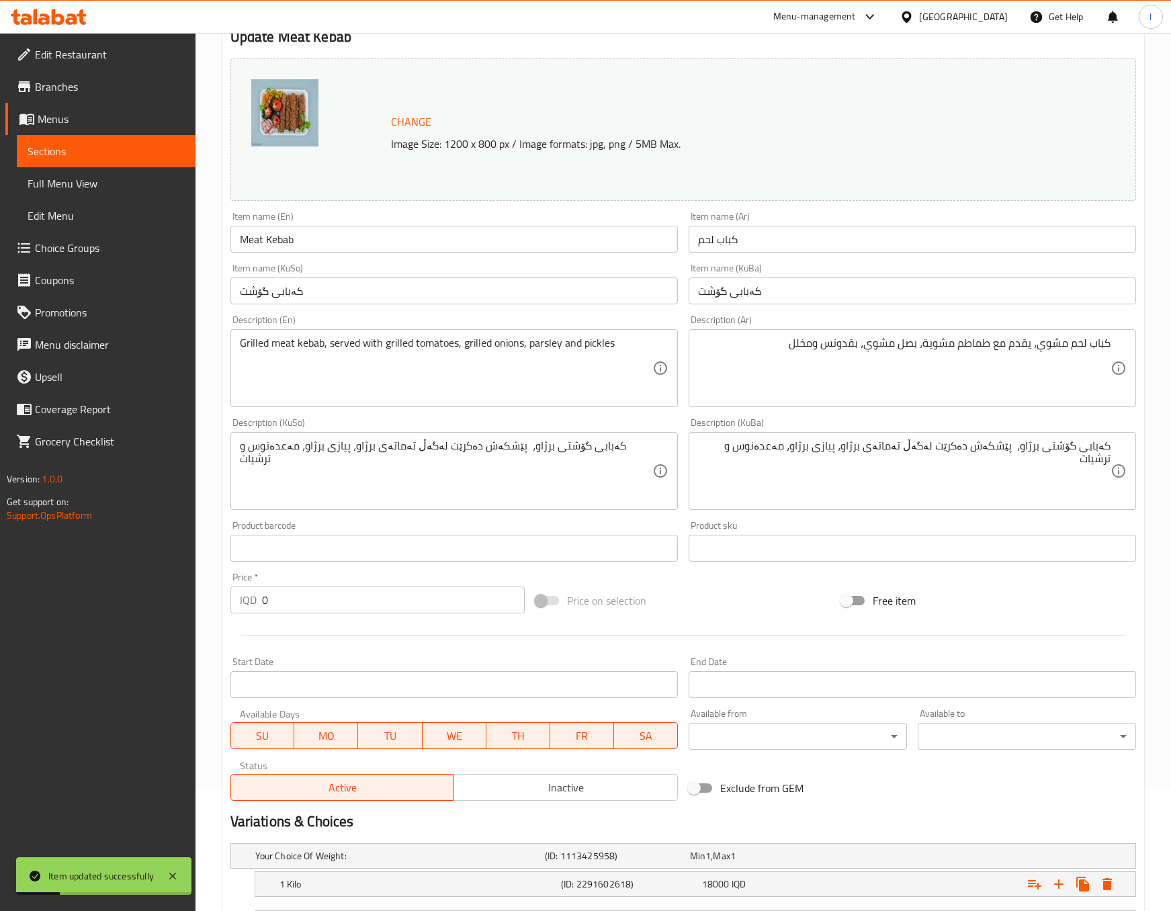
scroll to position [0, 0]
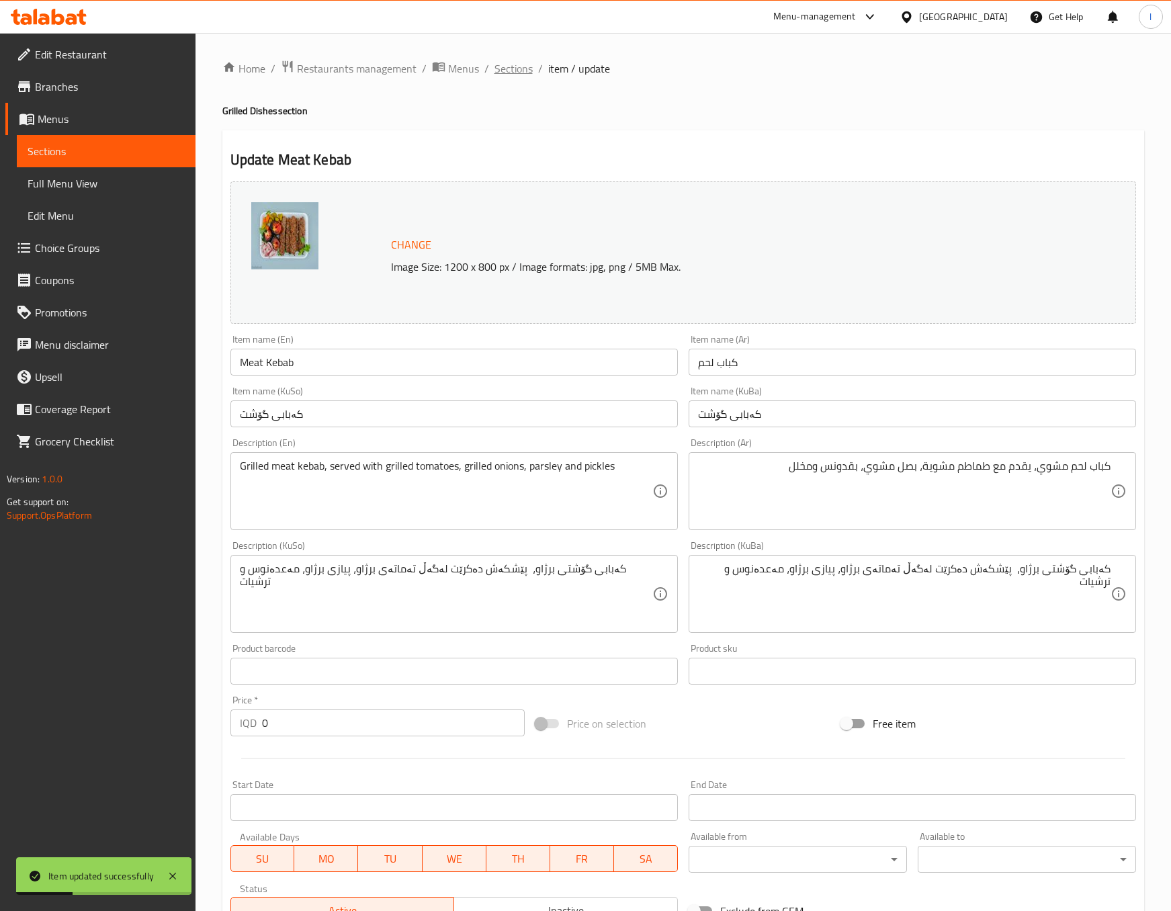
click at [494, 65] on span "Sections" at bounding box center [513, 68] width 38 height 16
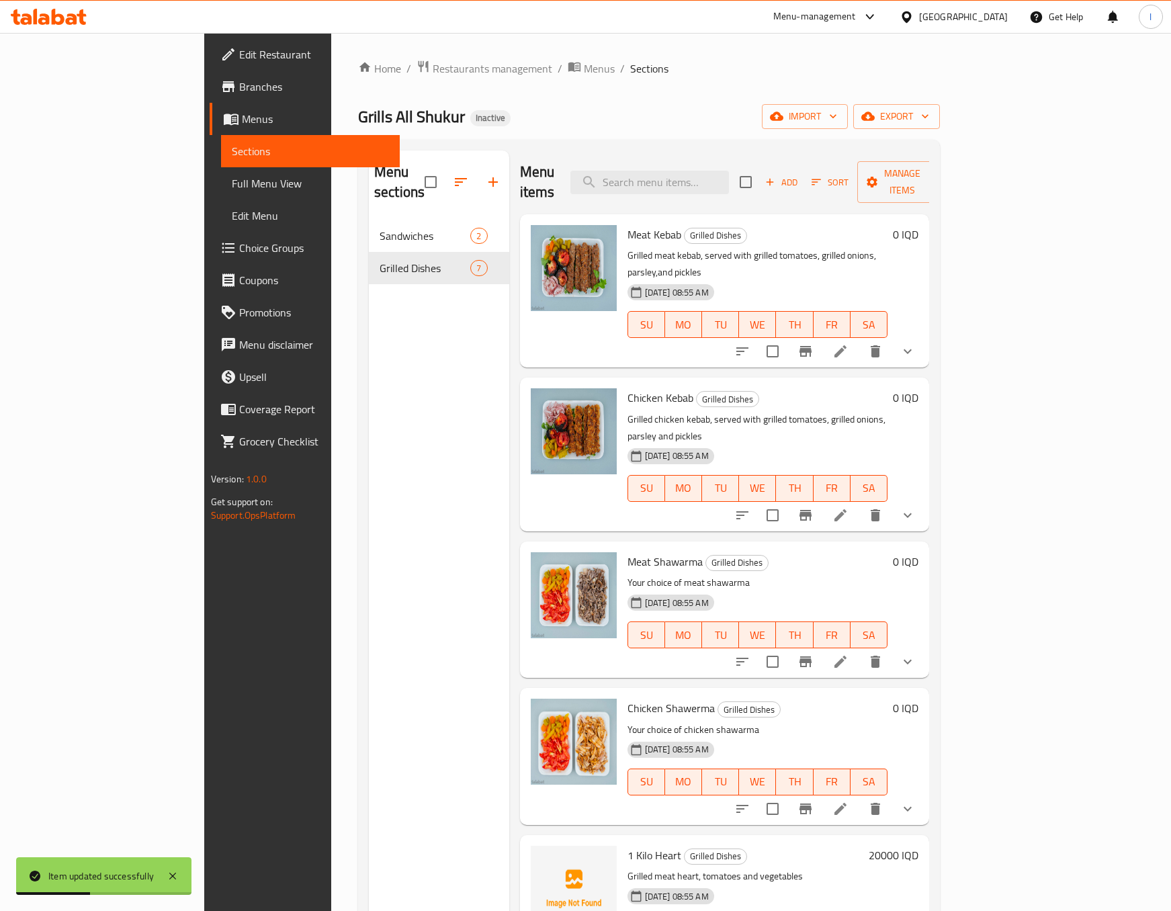
click at [859, 503] on li at bounding box center [840, 515] width 38 height 24
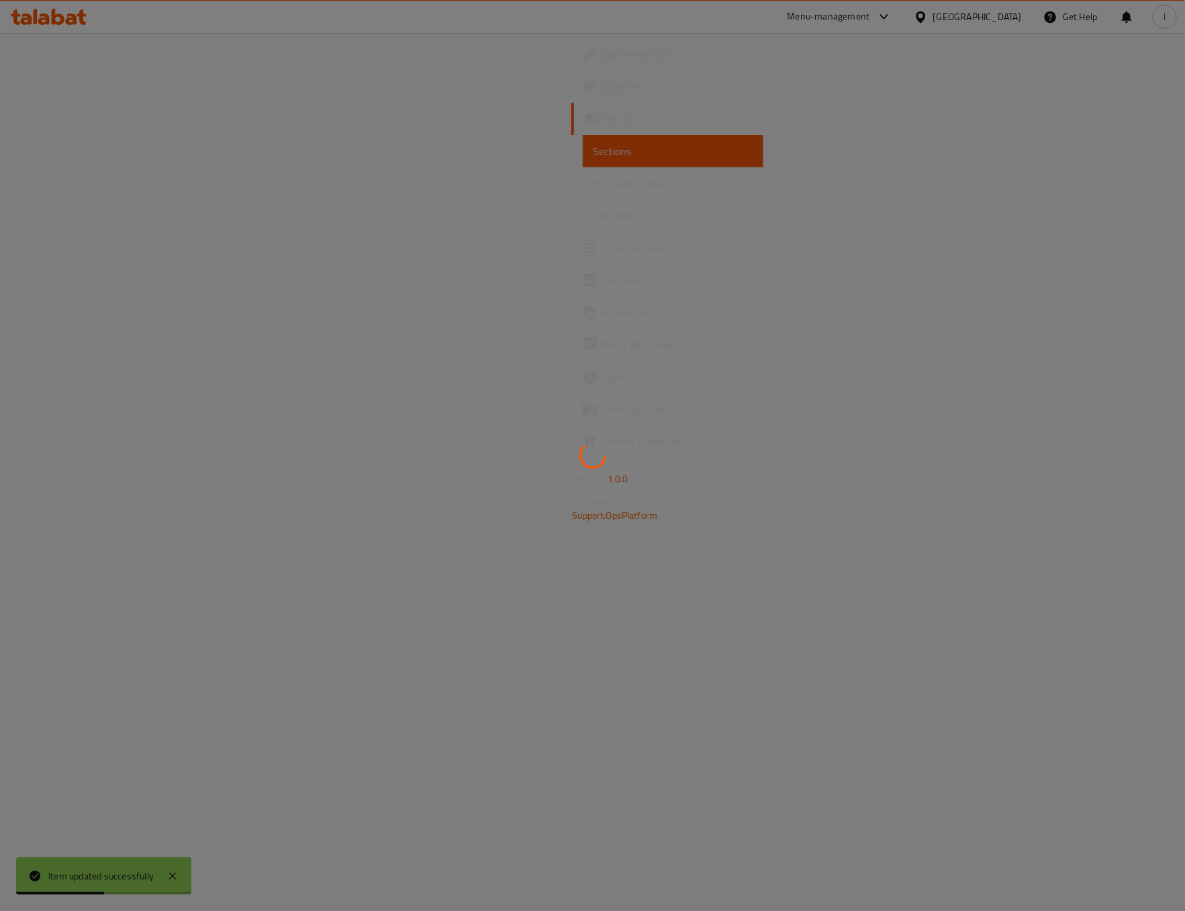
click at [945, 611] on div at bounding box center [592, 455] width 1185 height 911
click at [969, 585] on div at bounding box center [592, 455] width 1185 height 911
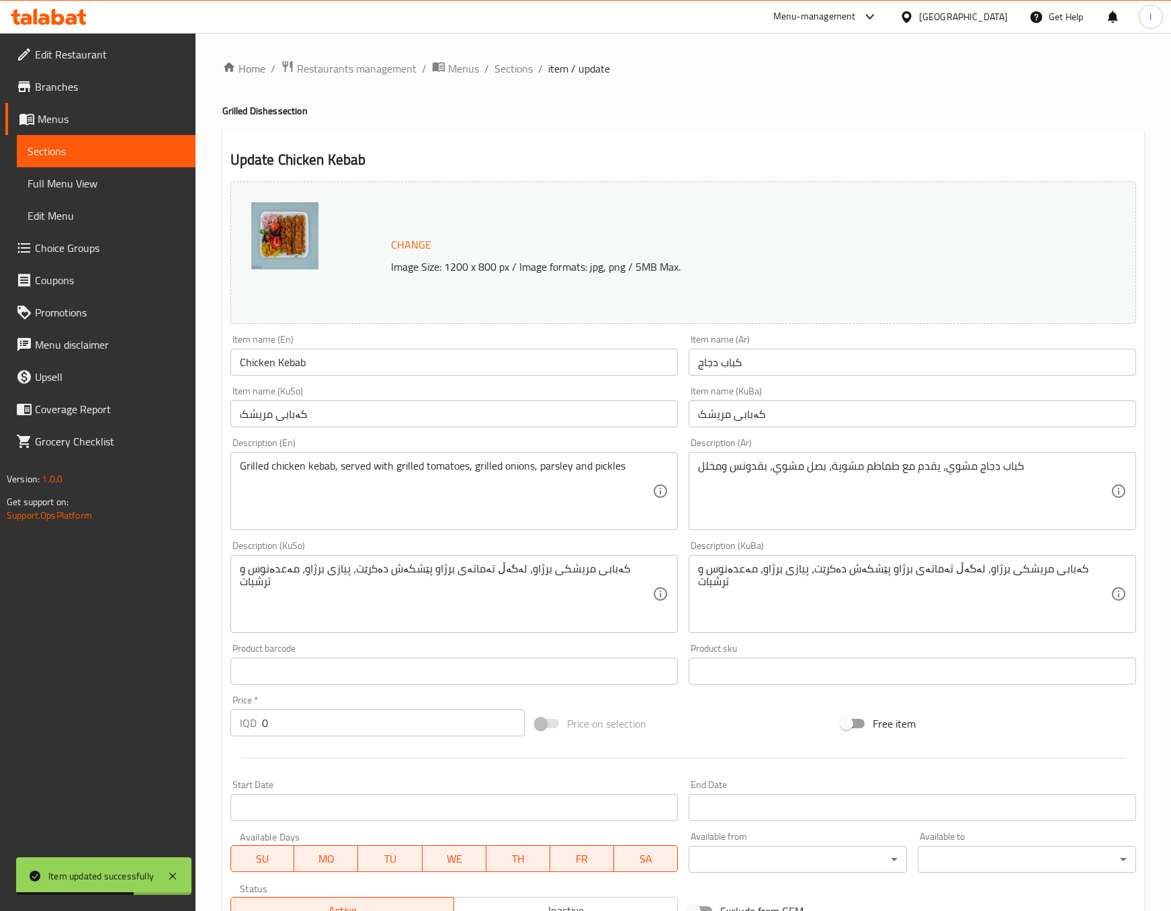
drag, startPoint x: 966, startPoint y: 560, endPoint x: 968, endPoint y: 589, distance: 29.0
click at [967, 568] on div "Description (KuBa) کەبابی مریشکی برژاو، لەگەڵ تەماتەی برژاو پێشکەش دەکرێت، پیاز…" at bounding box center [911, 587] width 447 height 92
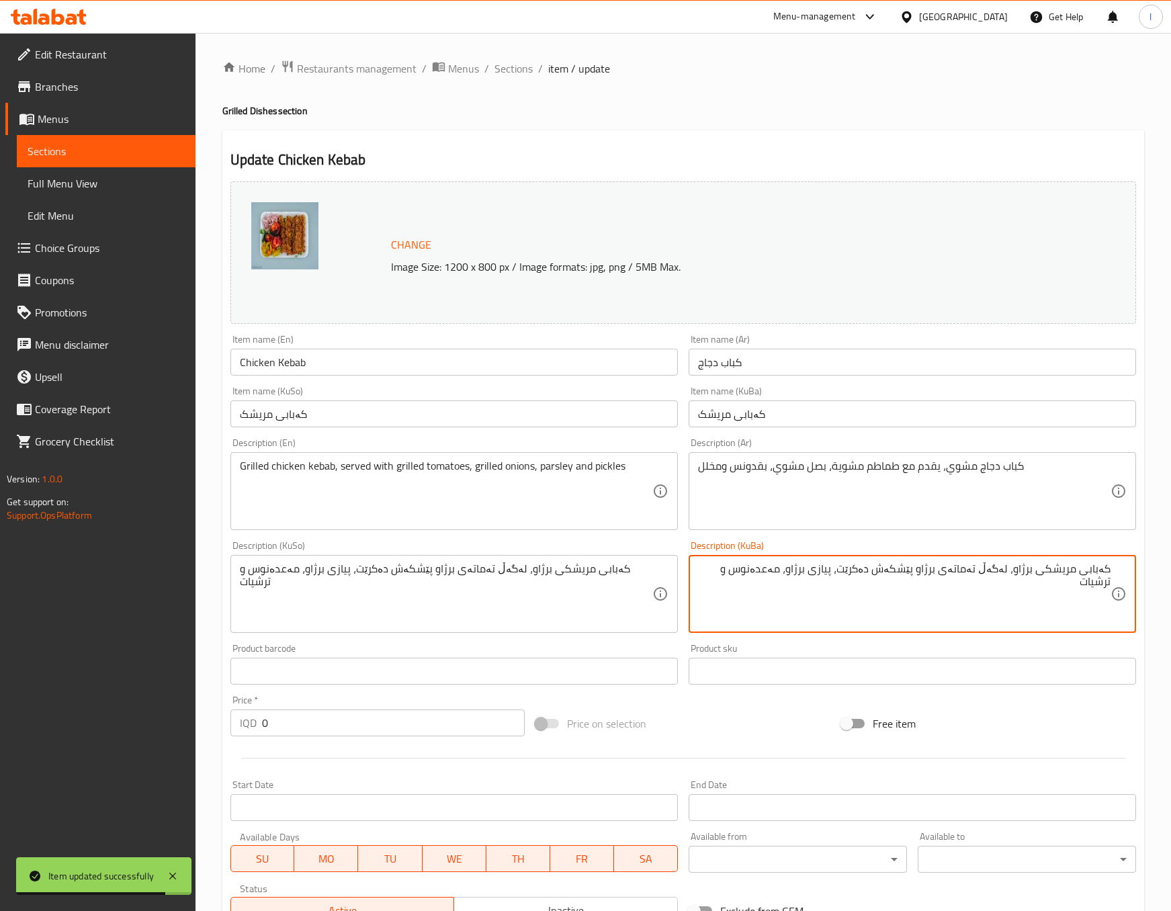
click at [1009, 564] on textarea "کەبابی مریشکی برژاو، لەگەڵ تەماتەی برژاو پێشکەش دەکرێت، پیازی برژاو، مەعدەنوس و…" at bounding box center [904, 594] width 412 height 64
click at [991, 564] on textarea "کەبابی مریشکی برژاو، لەگەڵ تەماتەی برژاو پێشکەش دەکرێت، پیازی برژاو، مەعدەنوس و…" at bounding box center [904, 594] width 412 height 64
click at [862, 569] on textarea "کەبابی مریشکی برژاو، لەگەڵ تەماتەی برژاو پێشکەش دەکرێت، پیازی برژاو، مەعدەنوس و…" at bounding box center [904, 594] width 412 height 64
drag, startPoint x: 859, startPoint y: 567, endPoint x: 931, endPoint y: 594, distance: 77.0
click at [931, 594] on textarea "کەبابی مریشکی برژاو، لەگەڵ تەماتەی برژاو پێشکەش دەکرێت، پیازی برژاو، مەعدەنوس و…" at bounding box center [904, 594] width 412 height 64
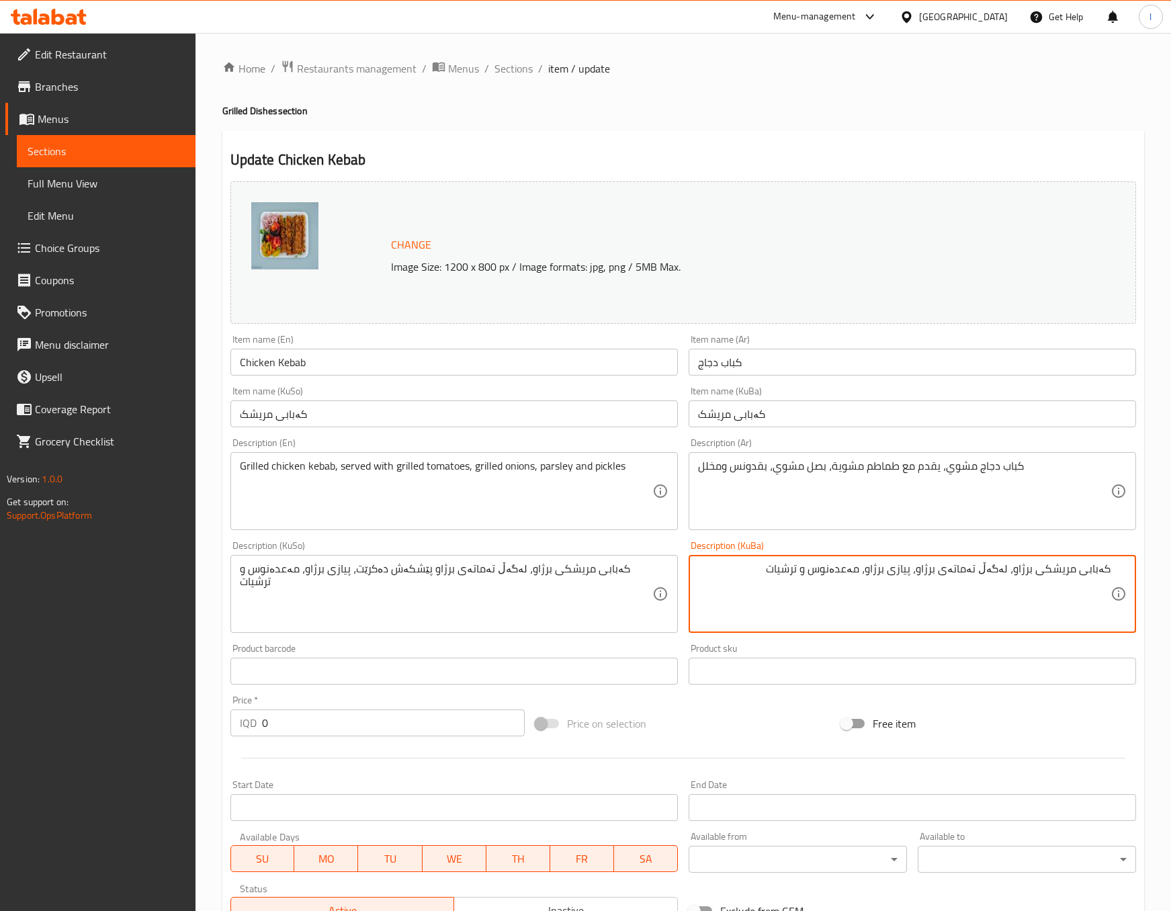
click at [1014, 574] on textarea "کەبابی مریشکی برژاو، لەگەڵ تەماتەی برژاو، پیازی برژاو، مەعدەنوس و ترشیات" at bounding box center [904, 594] width 412 height 64
paste textarea "ێشکەش دەکرێت"
click at [969, 594] on textarea "کەبابی مریشکی برژاو، پێشکەش دەکرێت لەگەڵ تەماتەی برژاو، پیازی برژاو، مەعدەنوس و…" at bounding box center [904, 594] width 412 height 64
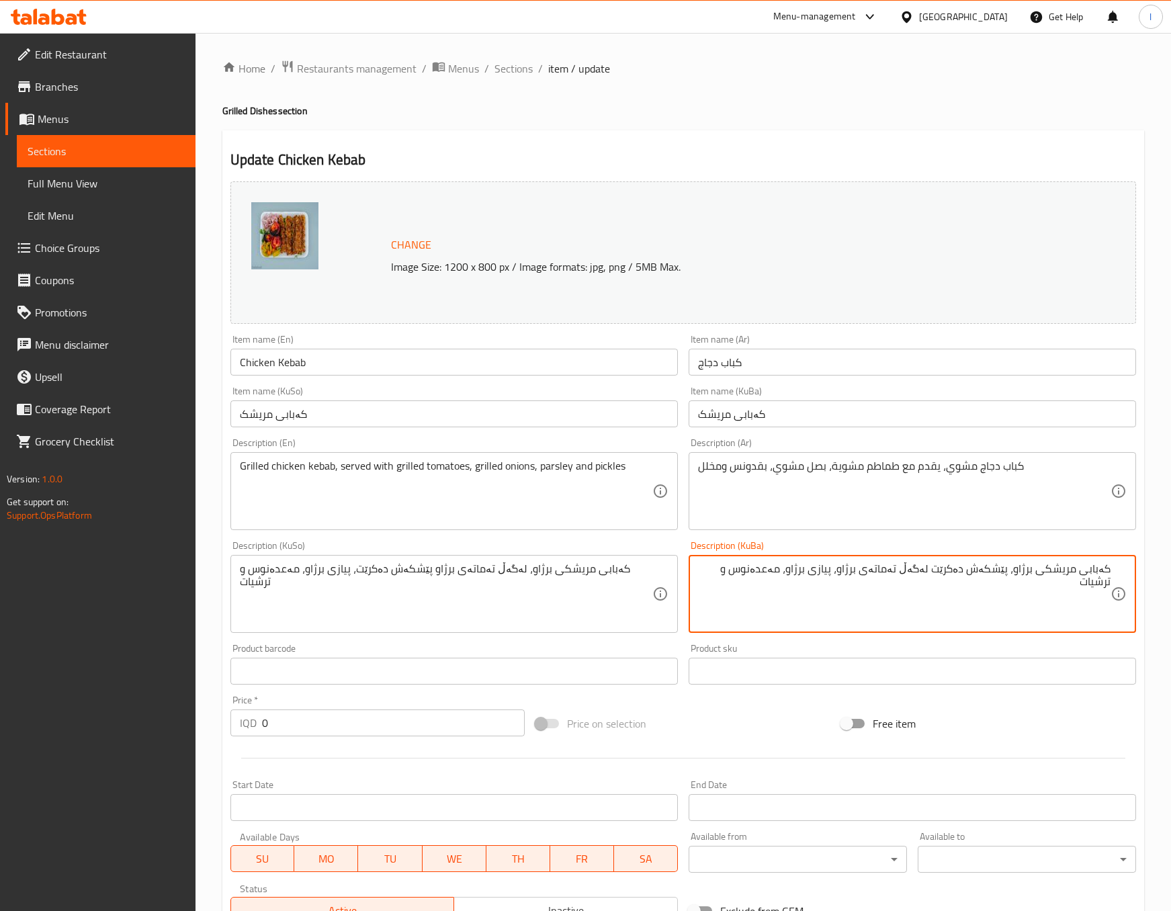
type textarea "کەبابی مریشکی برژاو، پێشکەش دەکرێت لەگەڵ تەماتەی برژاو، پیازی برژاو، مەعدەنوس و…"
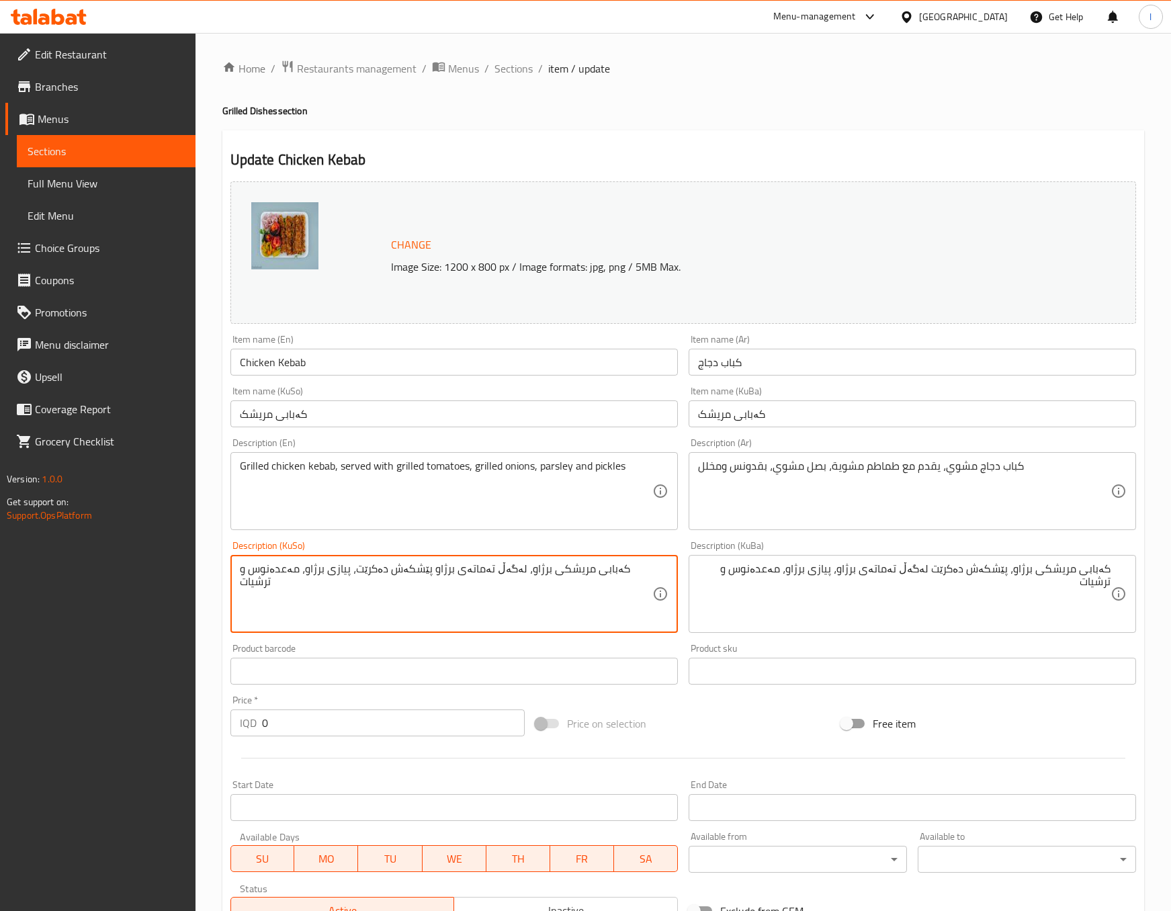
click at [615, 596] on textarea "کەبابی مریشکی برژاو، لەگەڵ تەماتەی برژاو پێشکەش دەکرێت، پیازی برژاو، مەعدەنوس و…" at bounding box center [446, 594] width 412 height 64
paste textarea "ێشکەش دەکرێت لەگەڵ تەماتەی برژاو"
type textarea "کەبابی مریشکی برژاو، پێشکەش دەکرێت لەگەڵ تەماتەی برژاو، پیازی برژاو، مەعدەنوس و…"
click at [893, 532] on div "Description (Ar) كباب دجاج مشوي، يقدم مع طماطم مشوية، بصل مشوي، بقدونس ومخلل De…" at bounding box center [912, 484] width 458 height 103
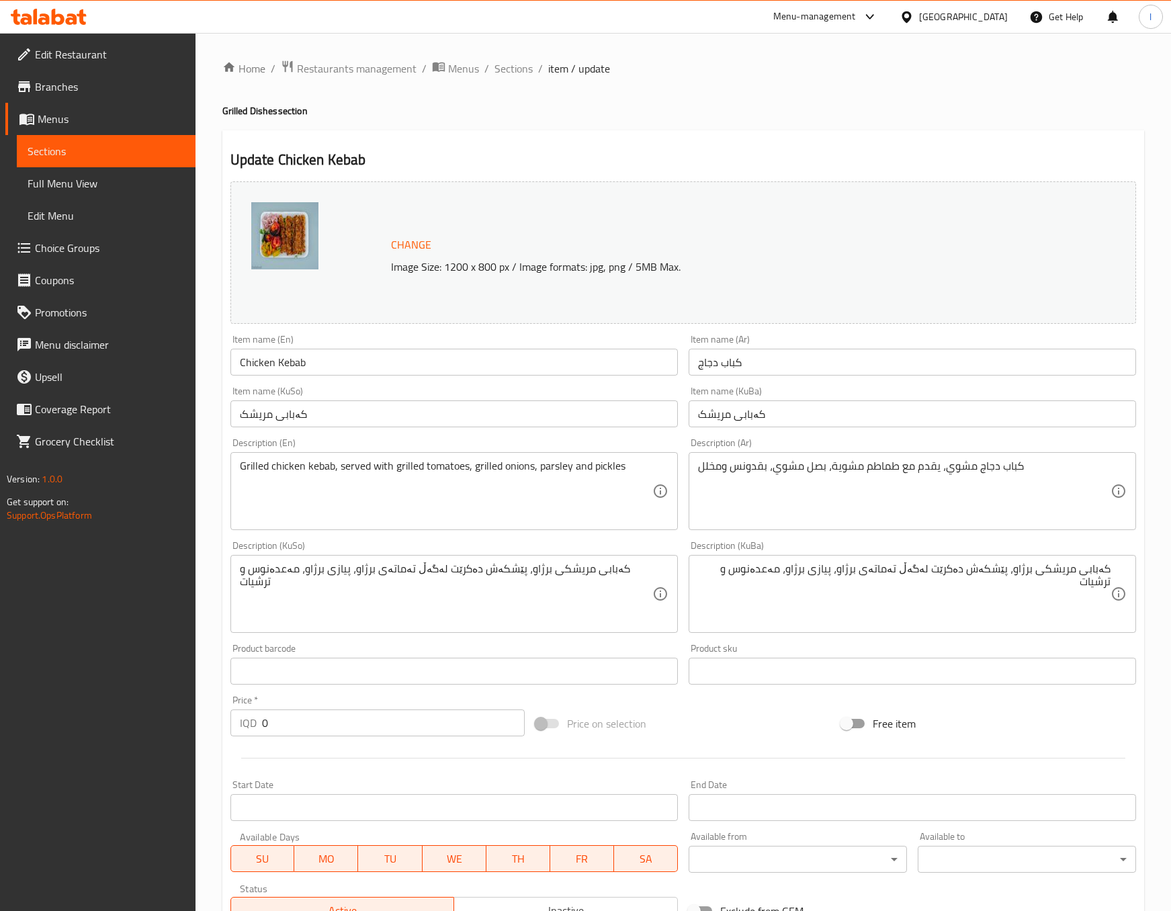
scroll to position [284, 0]
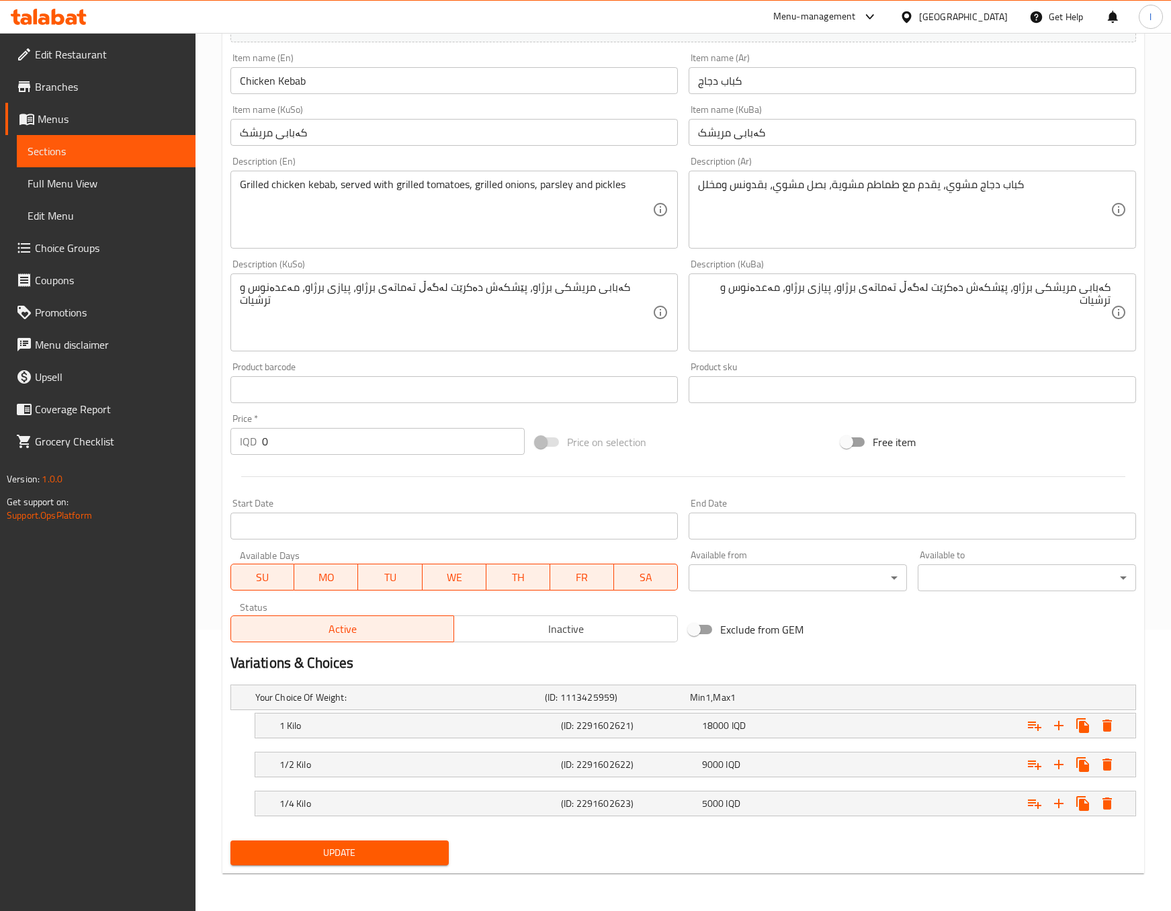
click at [394, 853] on span "Update" at bounding box center [339, 852] width 197 height 17
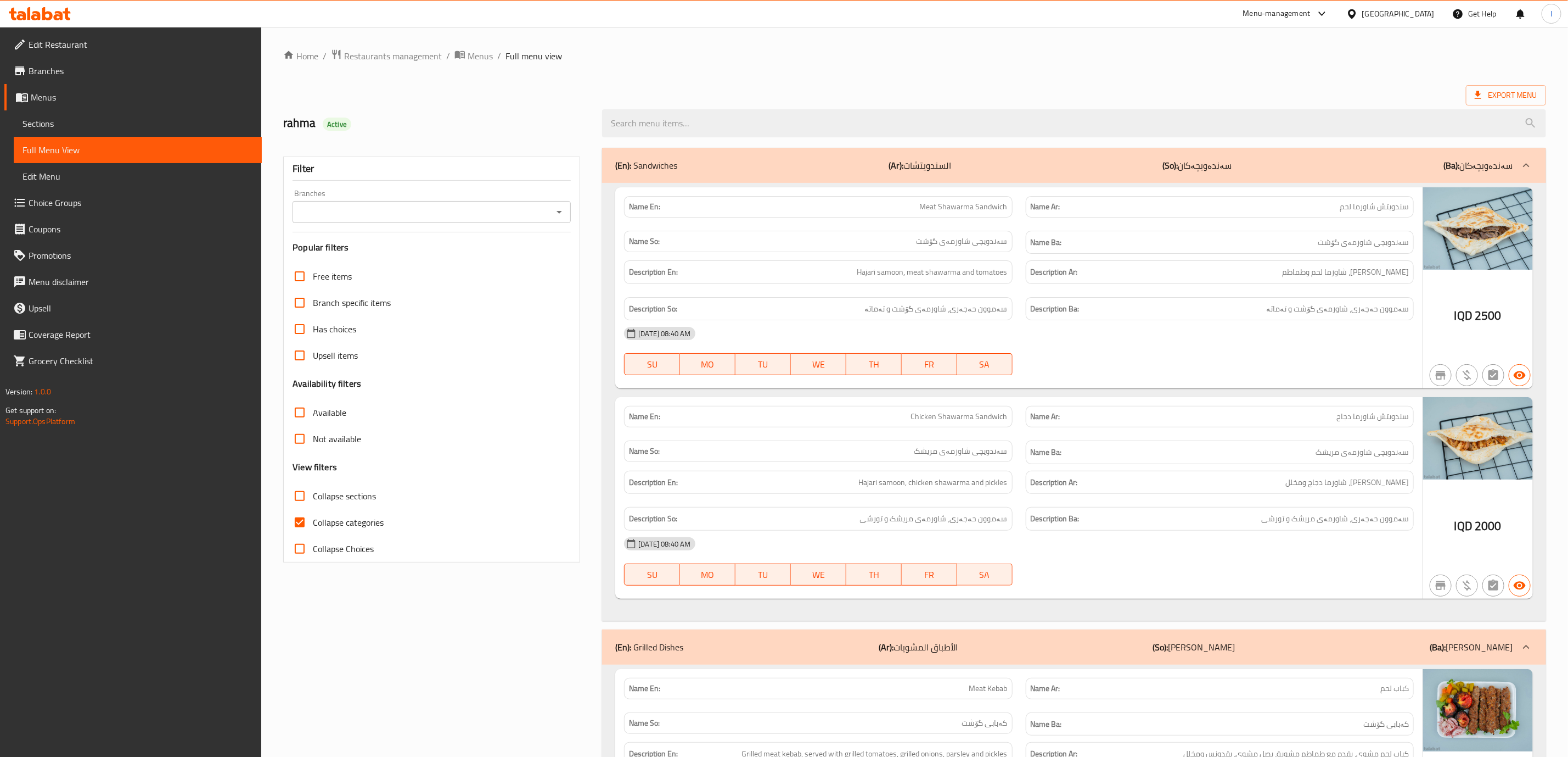
click at [476, 198] on div "Branches Branches" at bounding box center [431, 206] width 279 height 34
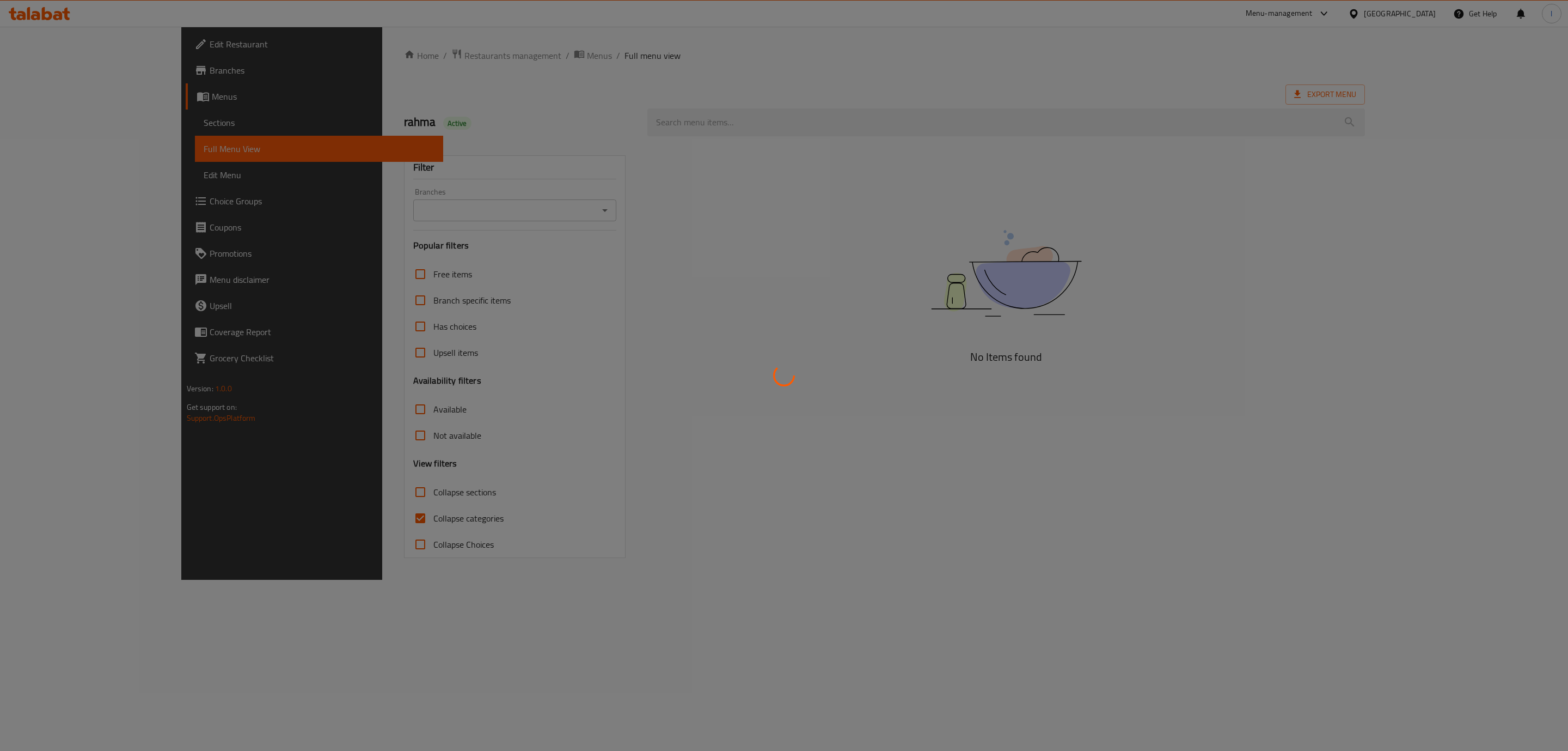
click at [469, 211] on div at bounding box center [784, 376] width 1568 height 751
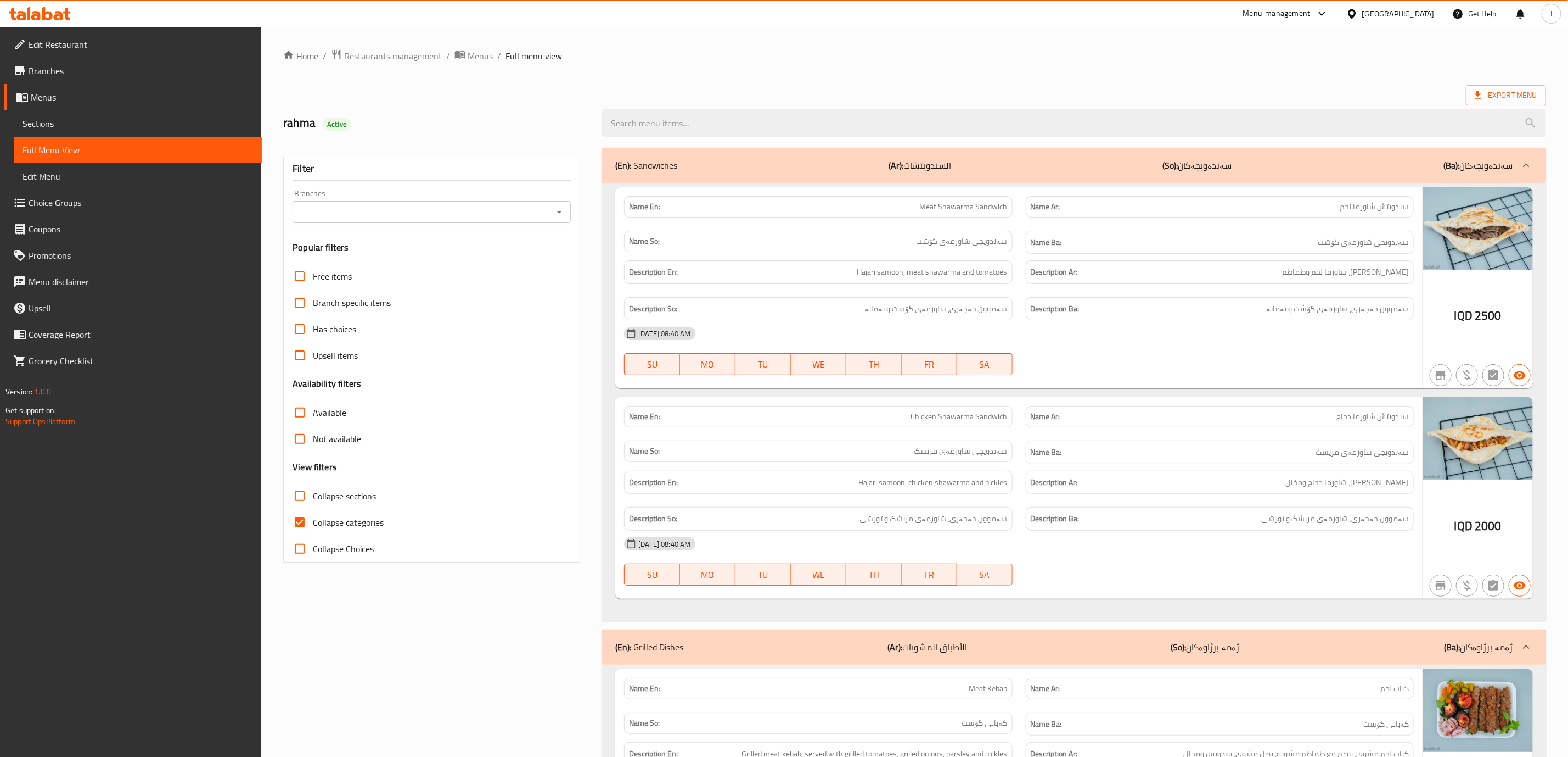
click at [415, 213] on input "Branches" at bounding box center [422, 212] width 253 height 16
click at [379, 262] on span "Grills All Shukur, Al- Faw" at bounding box center [348, 260] width 93 height 13
type input "Grills All Shukur, Al- Faw"
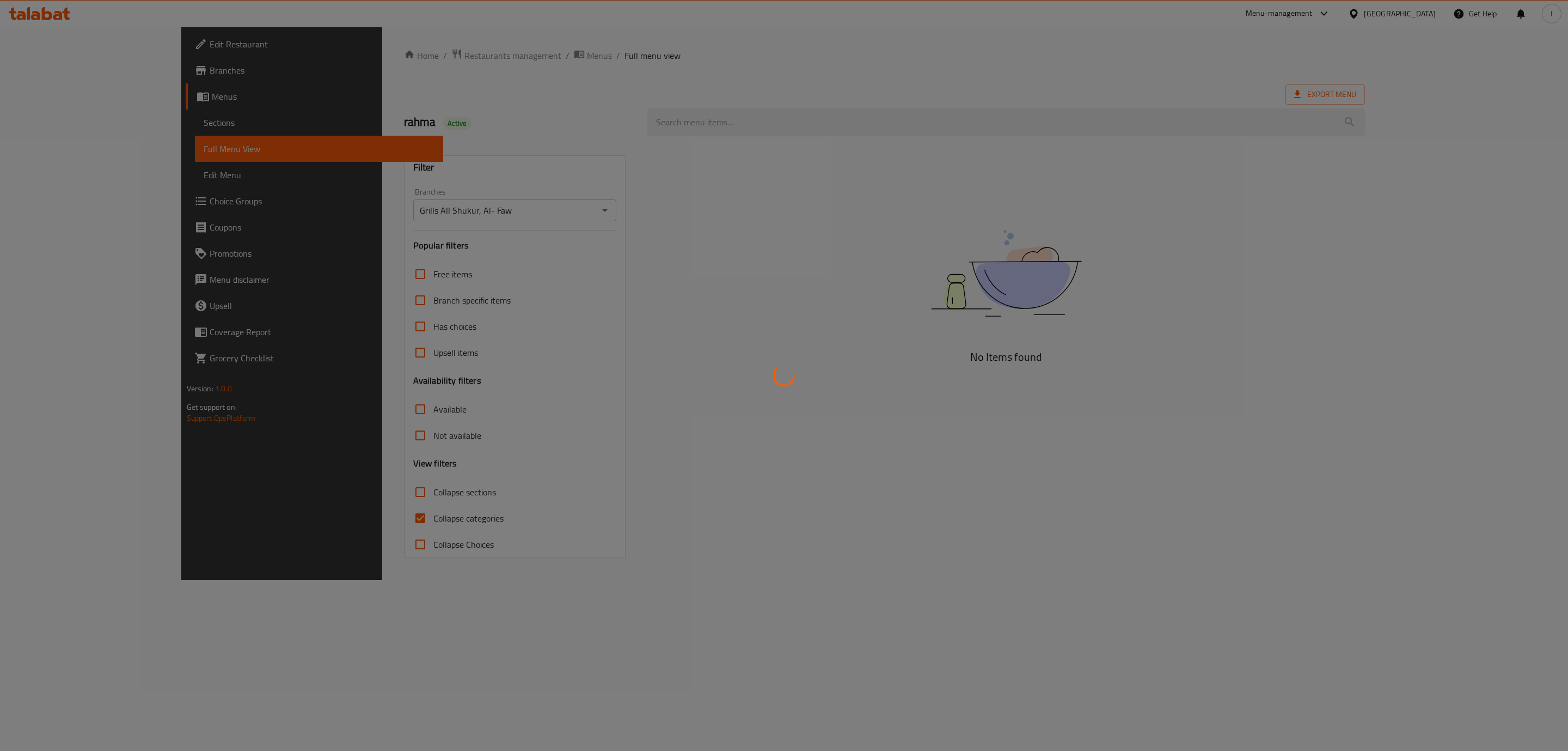
click at [353, 520] on div at bounding box center [784, 376] width 1568 height 751
click at [329, 518] on div at bounding box center [784, 376] width 1568 height 751
click at [307, 513] on div at bounding box center [784, 376] width 1568 height 751
click at [306, 513] on div at bounding box center [784, 376] width 1568 height 751
click at [304, 513] on div at bounding box center [784, 376] width 1568 height 751
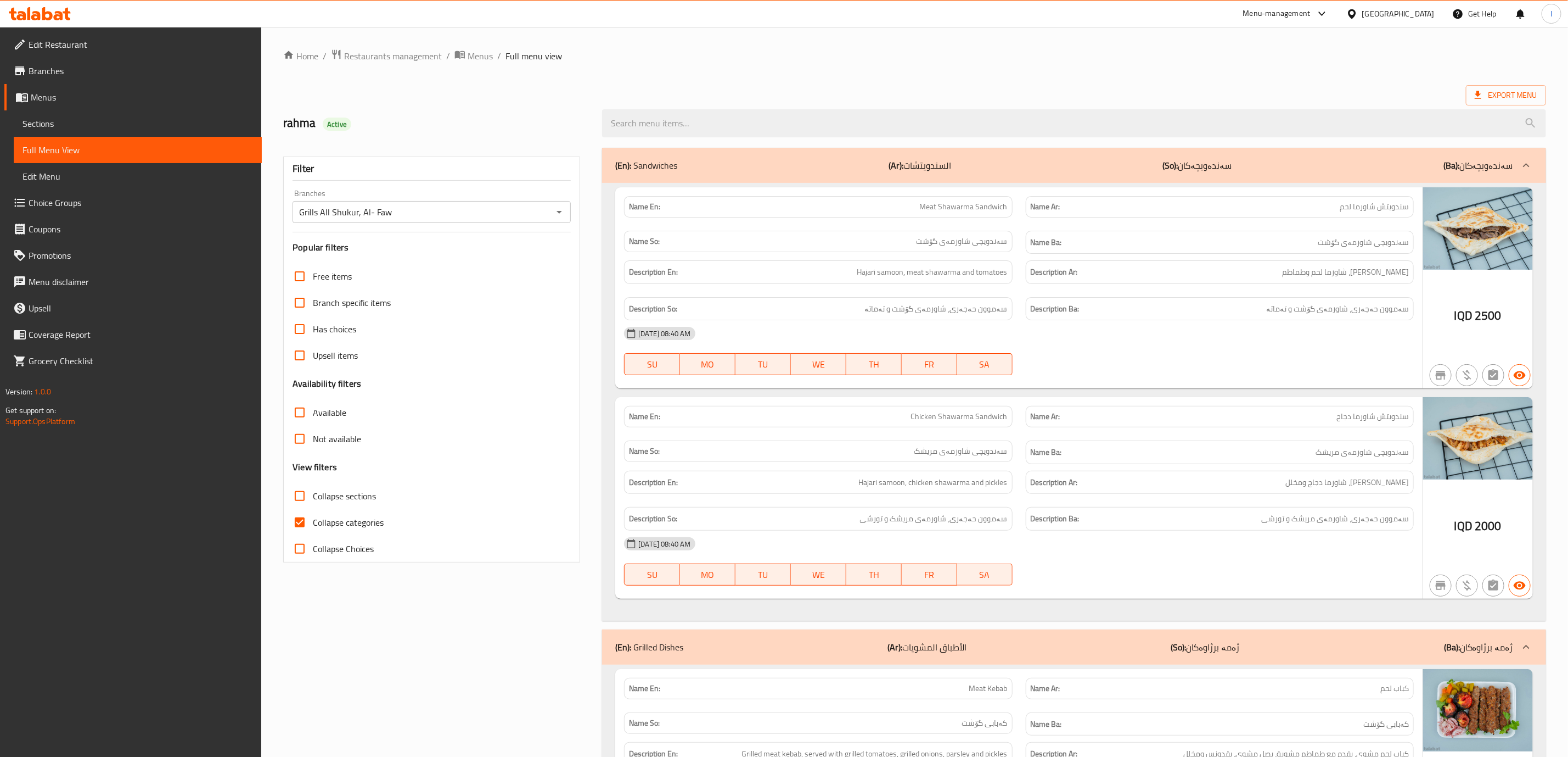
click at [306, 517] on input "Collapse categories" at bounding box center [300, 522] width 26 height 26
checkbox input "false"
click at [317, 496] on span "Collapse sections" at bounding box center [344, 495] width 63 height 13
click at [313, 496] on input "Collapse sections" at bounding box center [300, 495] width 26 height 26
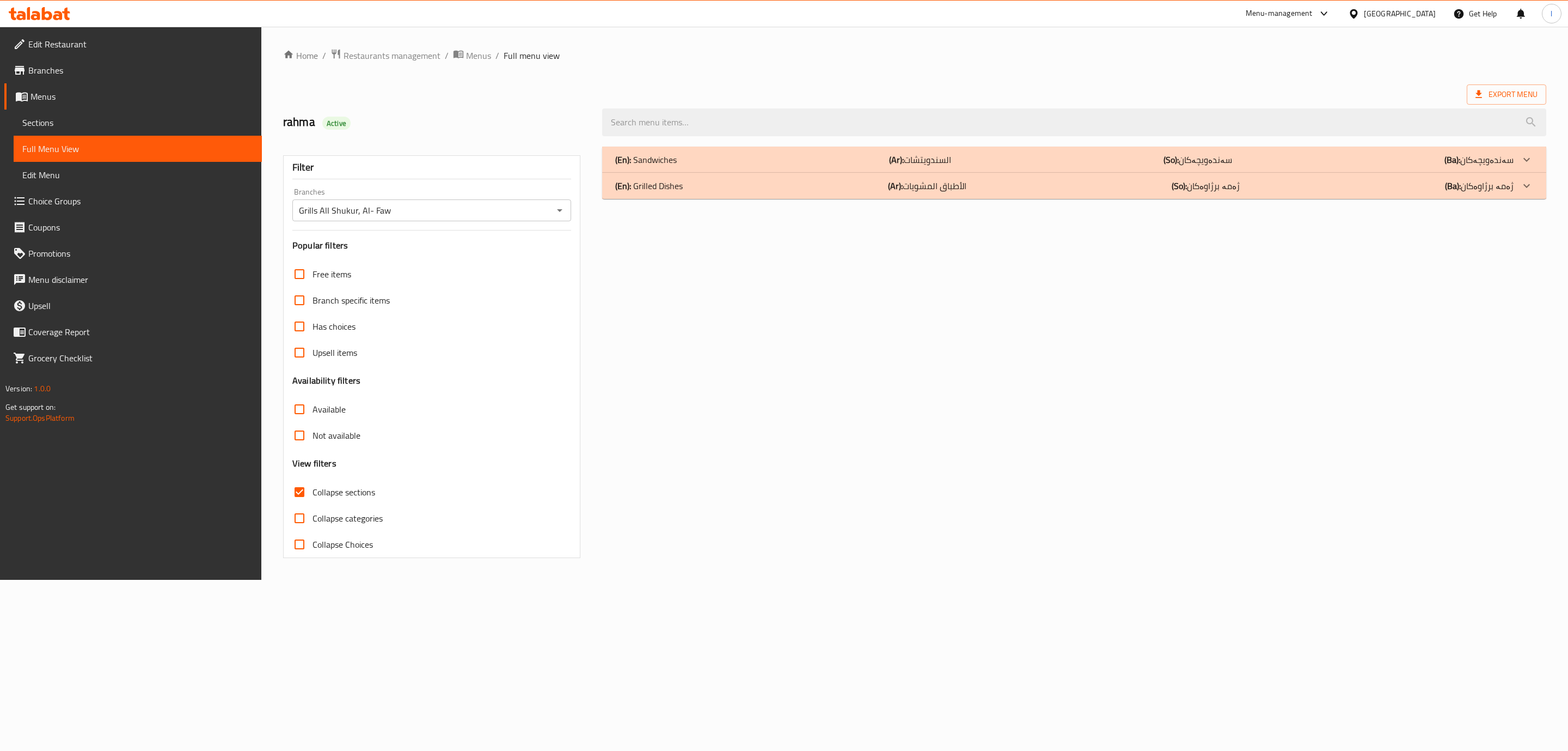
click at [315, 492] on span "Collapse sections" at bounding box center [344, 491] width 62 height 13
click at [313, 492] on input "Collapse sections" at bounding box center [299, 491] width 26 height 26
checkbox input "false"
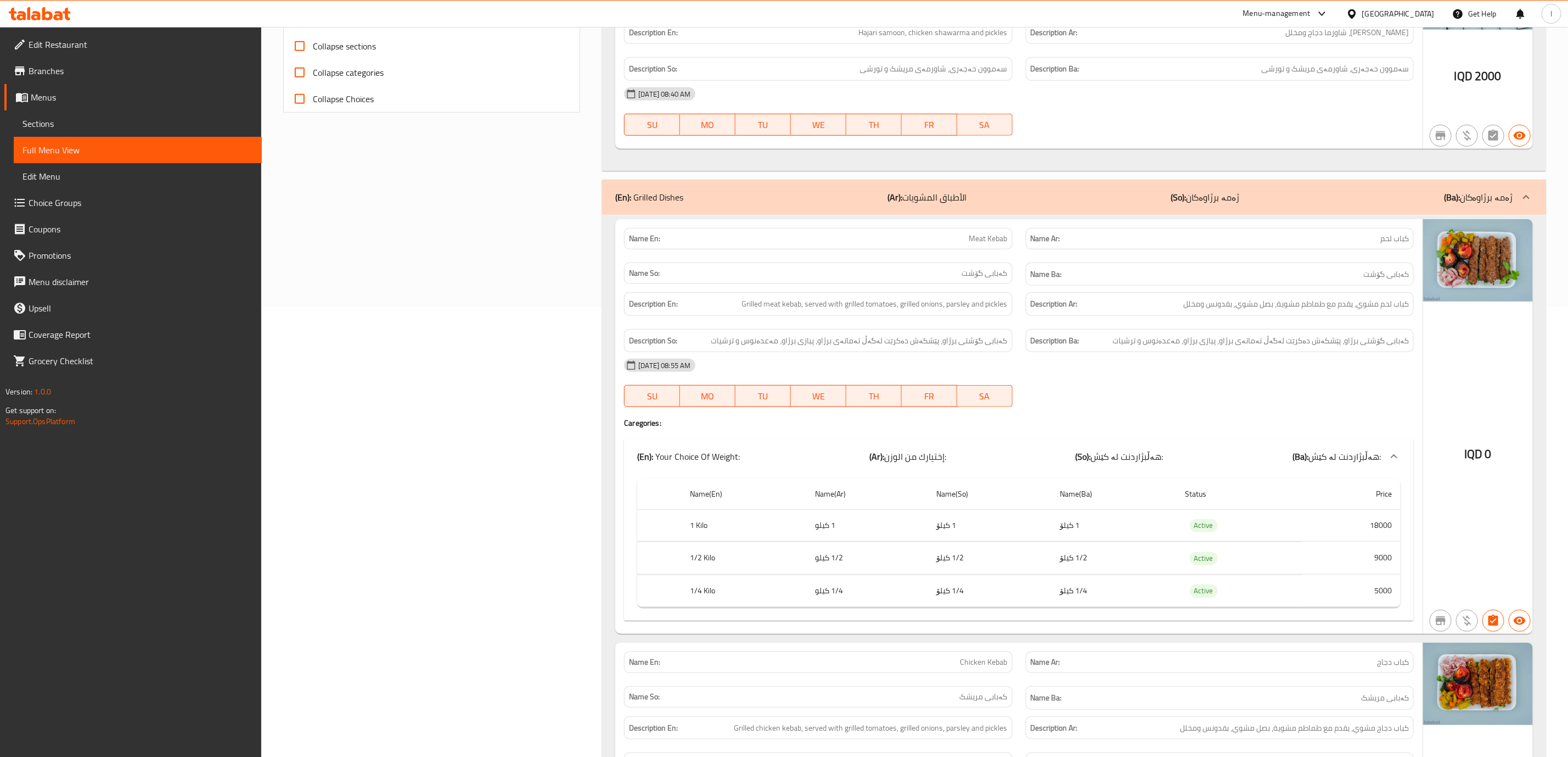
scroll to position [372, 0]
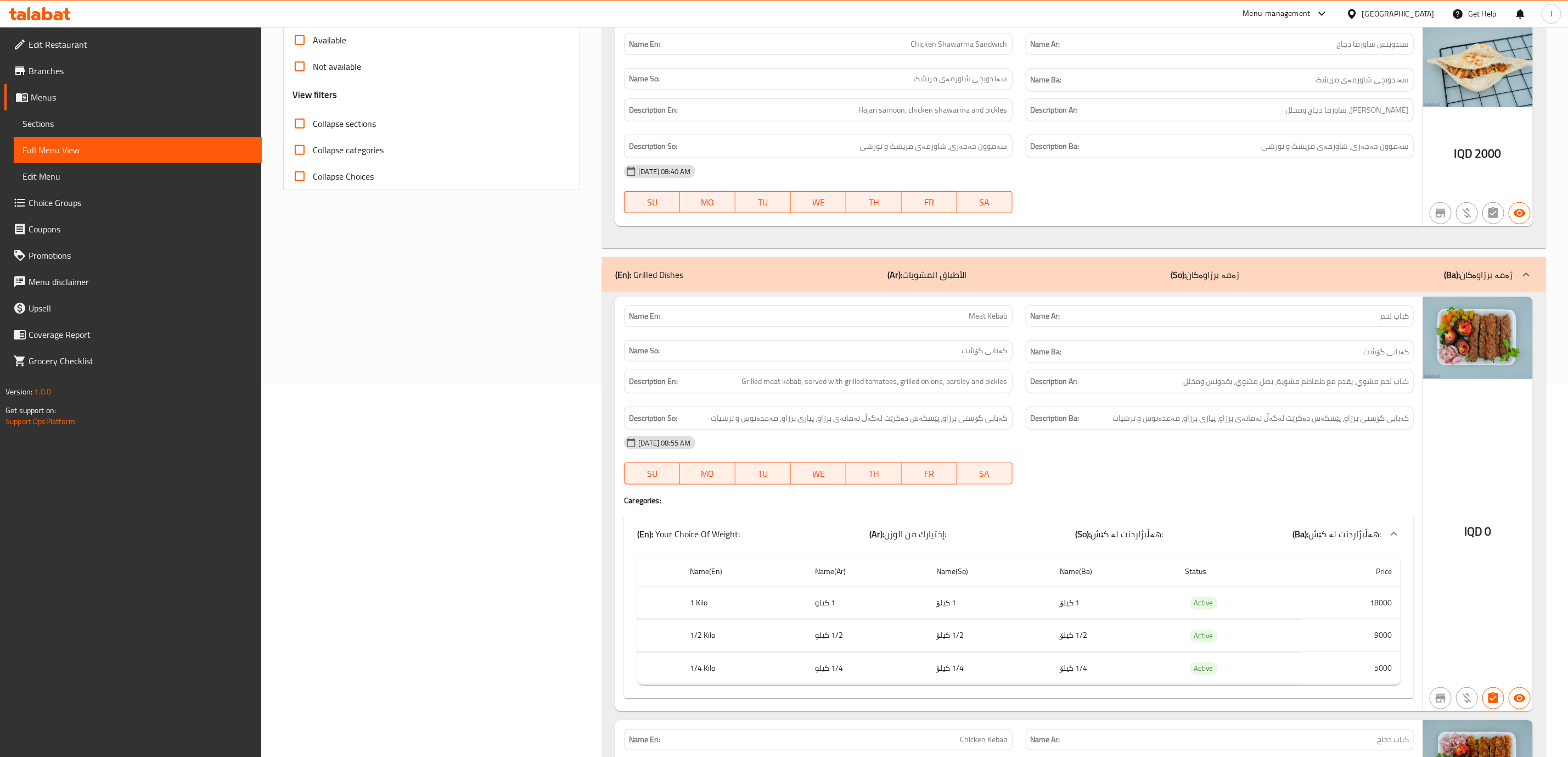
click at [1202, 281] on p "(So): ژەمە برژاوەکان" at bounding box center [1205, 275] width 69 height 13
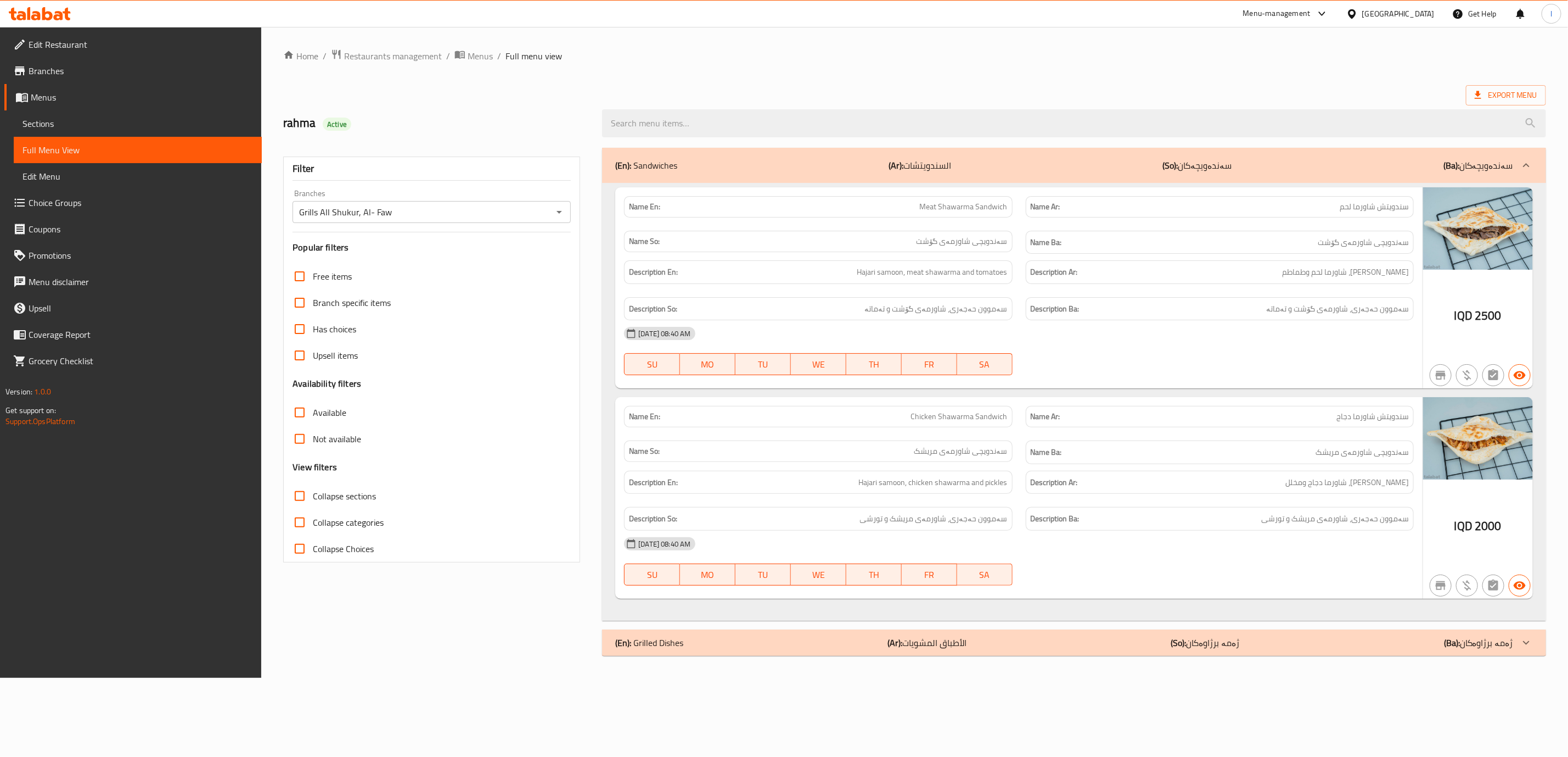
scroll to position [0, 0]
click at [1205, 275] on h6 "Description Ar: [PERSON_NAME]، شاورما لحم وطماطم" at bounding box center [1229, 271] width 382 height 14
click at [1101, 656] on div "(En): Grilled Dishes (Ar): الأطباق المشويات (So): ژەمە برژاوەکان (Ba): ژەمە برژ…" at bounding box center [1083, 643] width 952 height 26
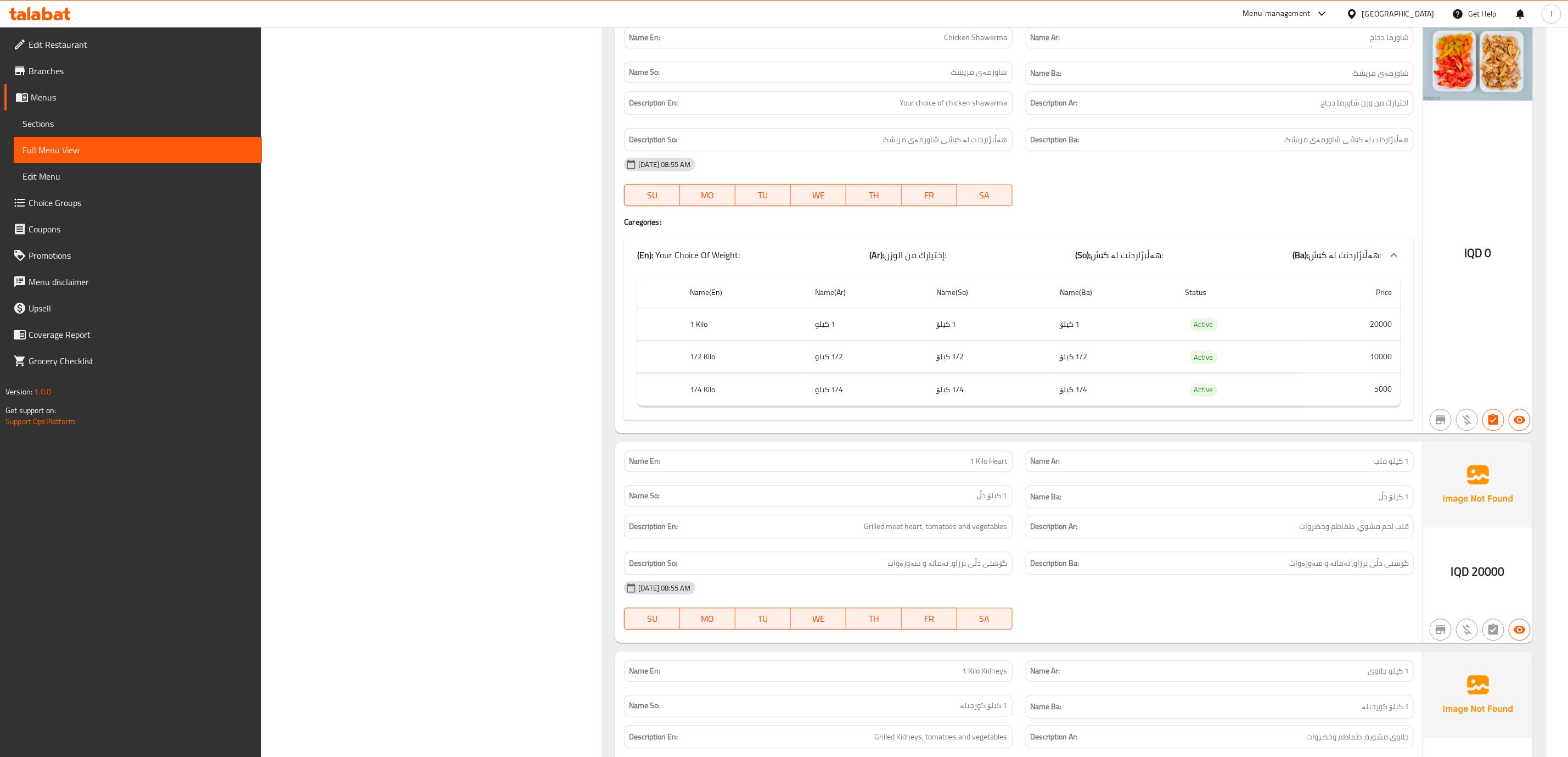
scroll to position [2293, 0]
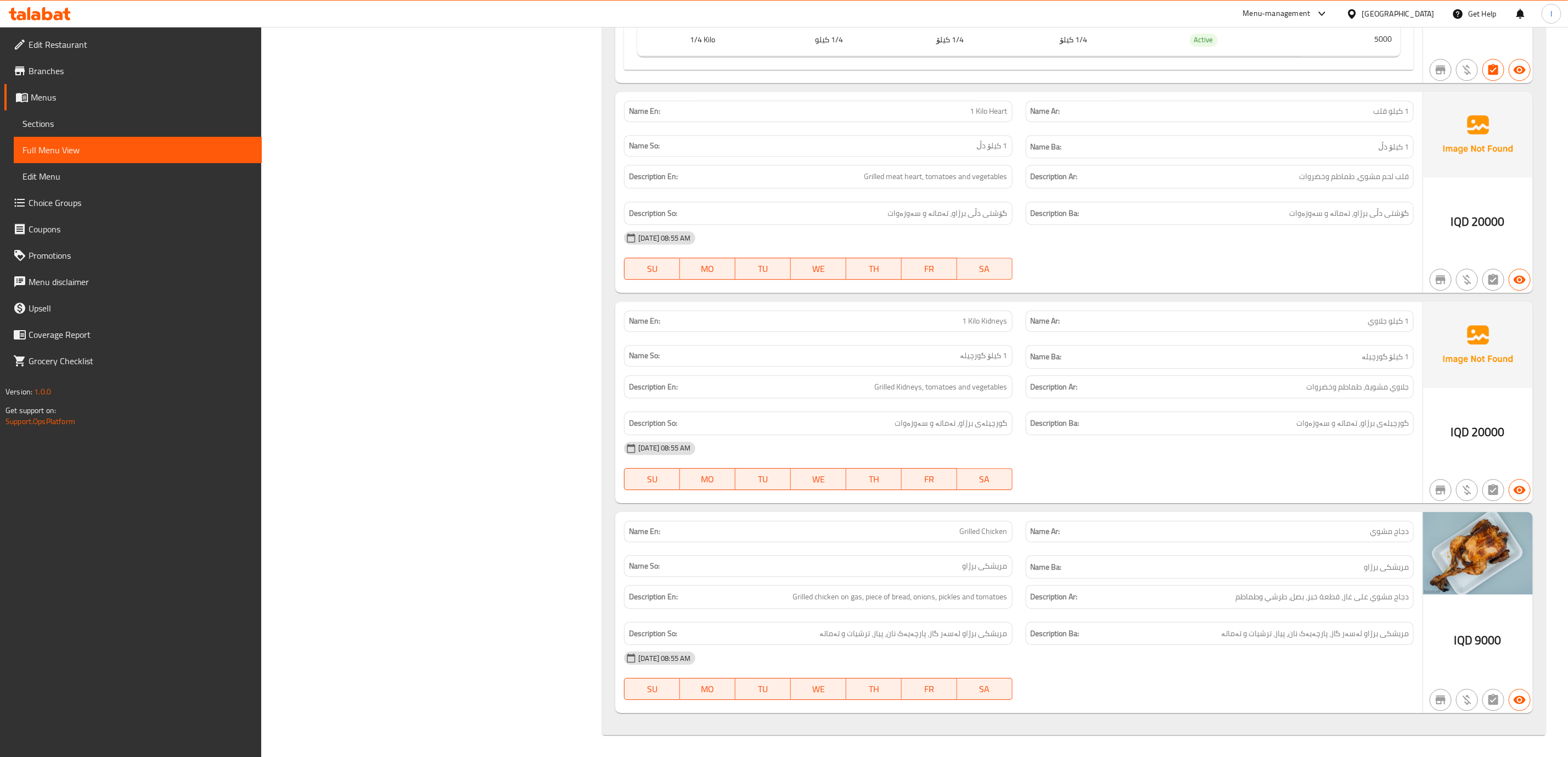
click at [1098, 464] on div "[DATE] 08:55 AM SU MO TU WE TH FR SA" at bounding box center [1019, 465] width 803 height 61
click at [1284, 607] on div "Description Ar: دجاج مشوي على غاز، قطعة خبز، بصل، طرشي وطماطم" at bounding box center [1219, 596] width 388 height 24
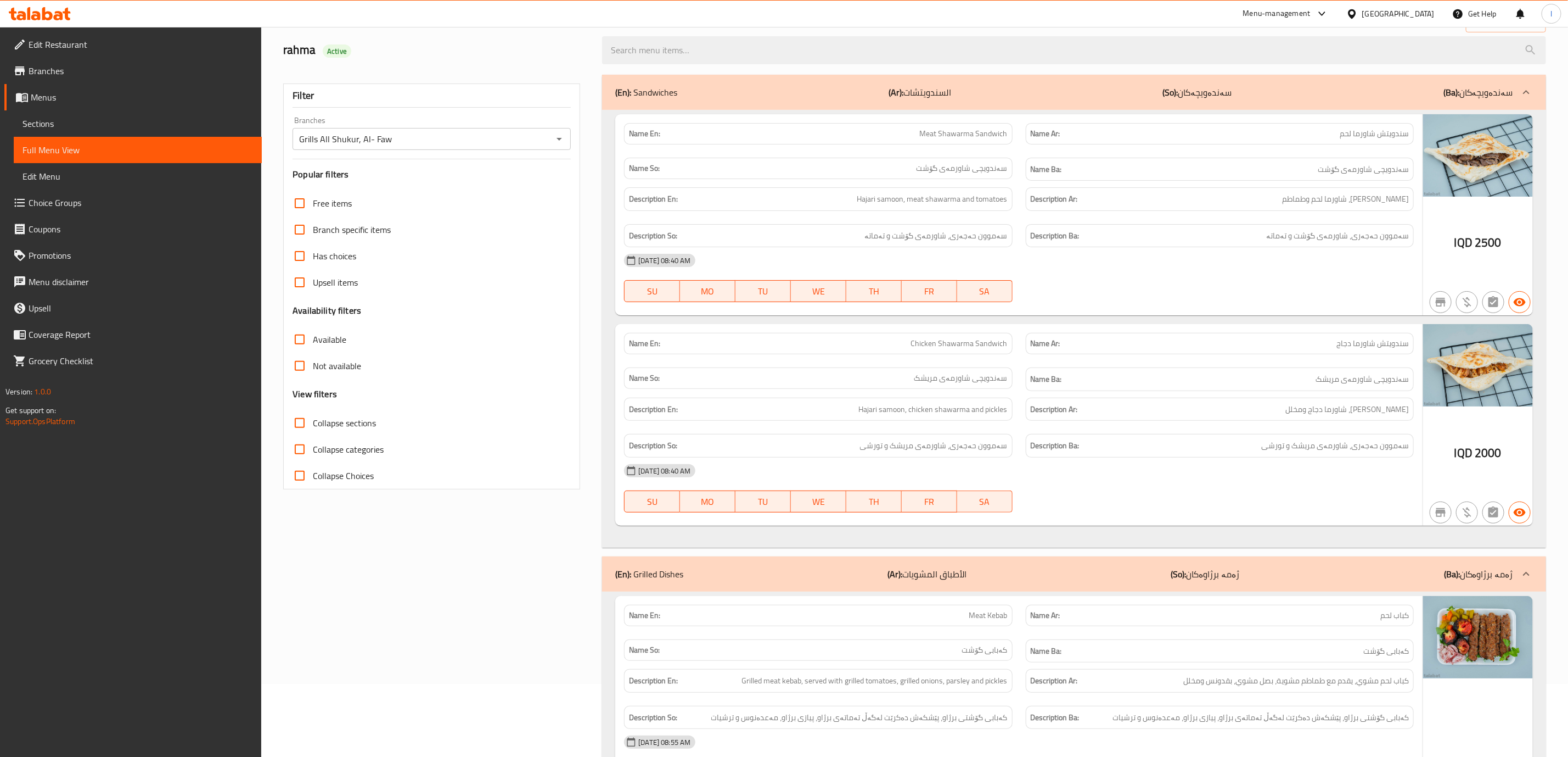
scroll to position [0, 0]
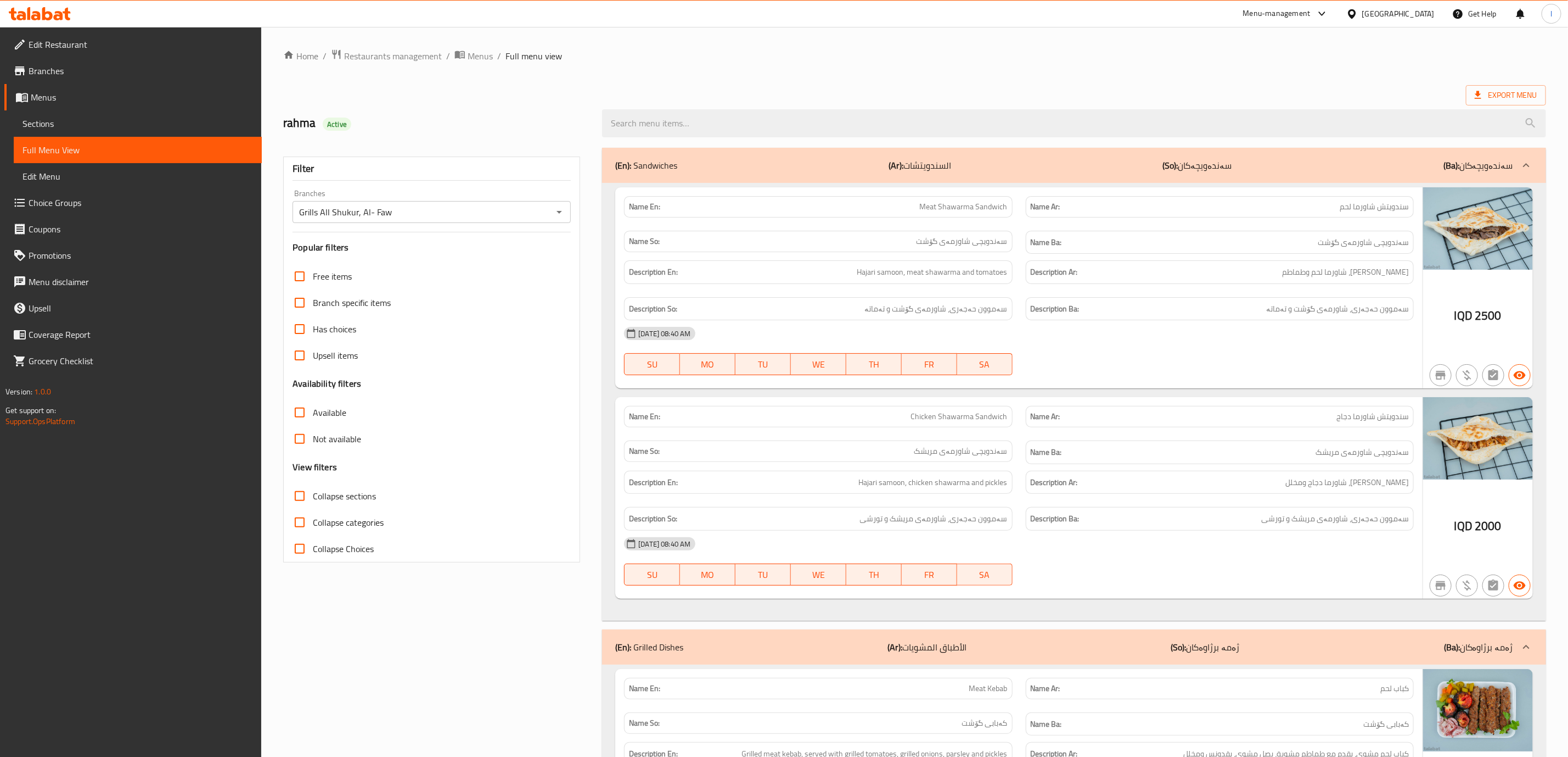
click at [36, 14] on icon at bounding box center [40, 14] width 62 height 13
